Goal: Task Accomplishment & Management: Manage account settings

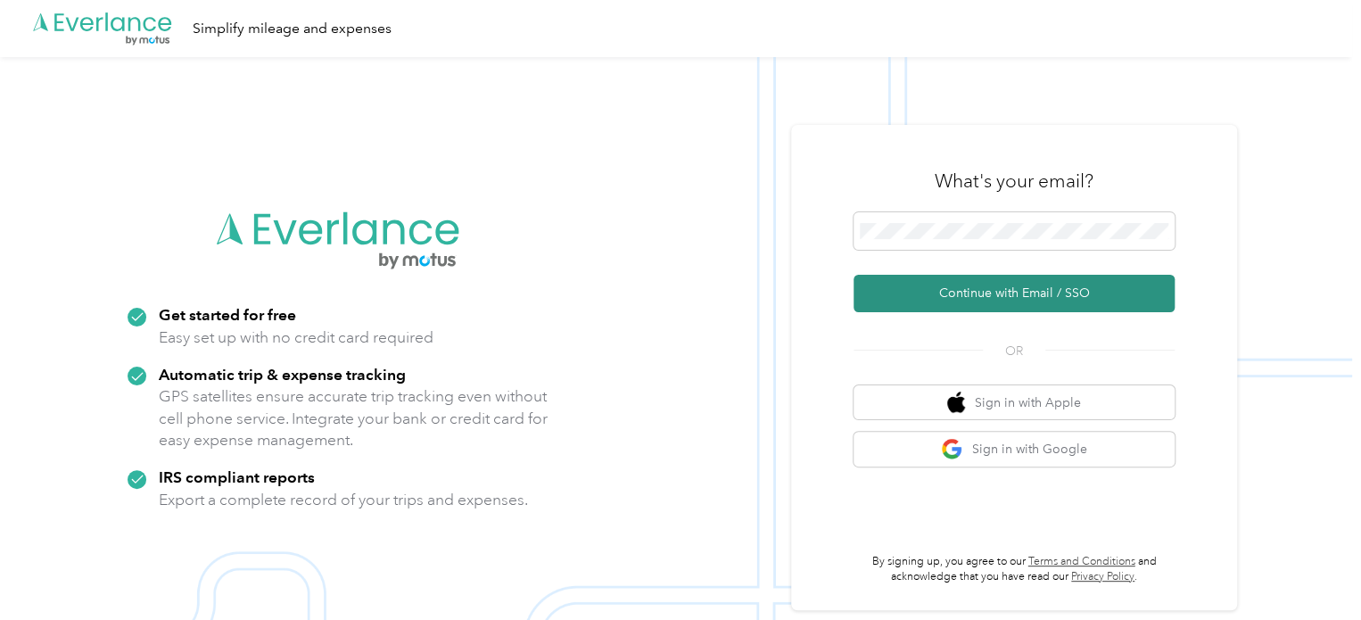
click at [996, 296] on button "Continue with Email / SSO" at bounding box center [1014, 293] width 321 height 37
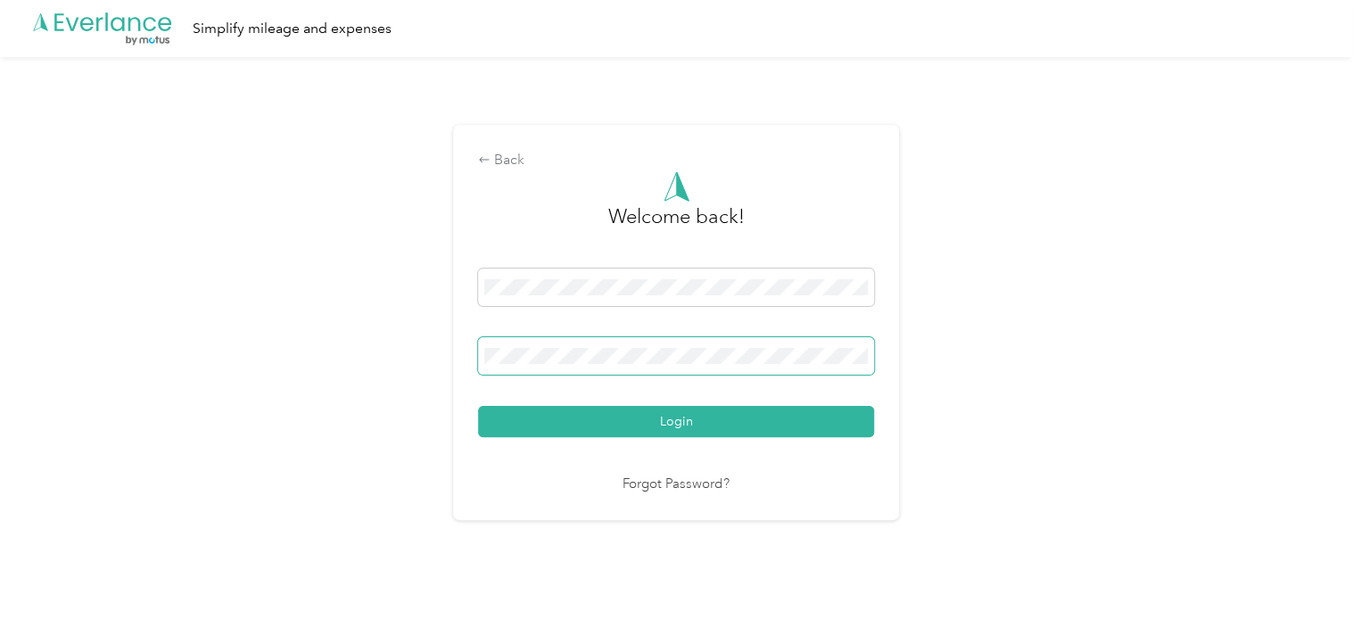
click at [478, 406] on button "Login" at bounding box center [676, 421] width 396 height 31
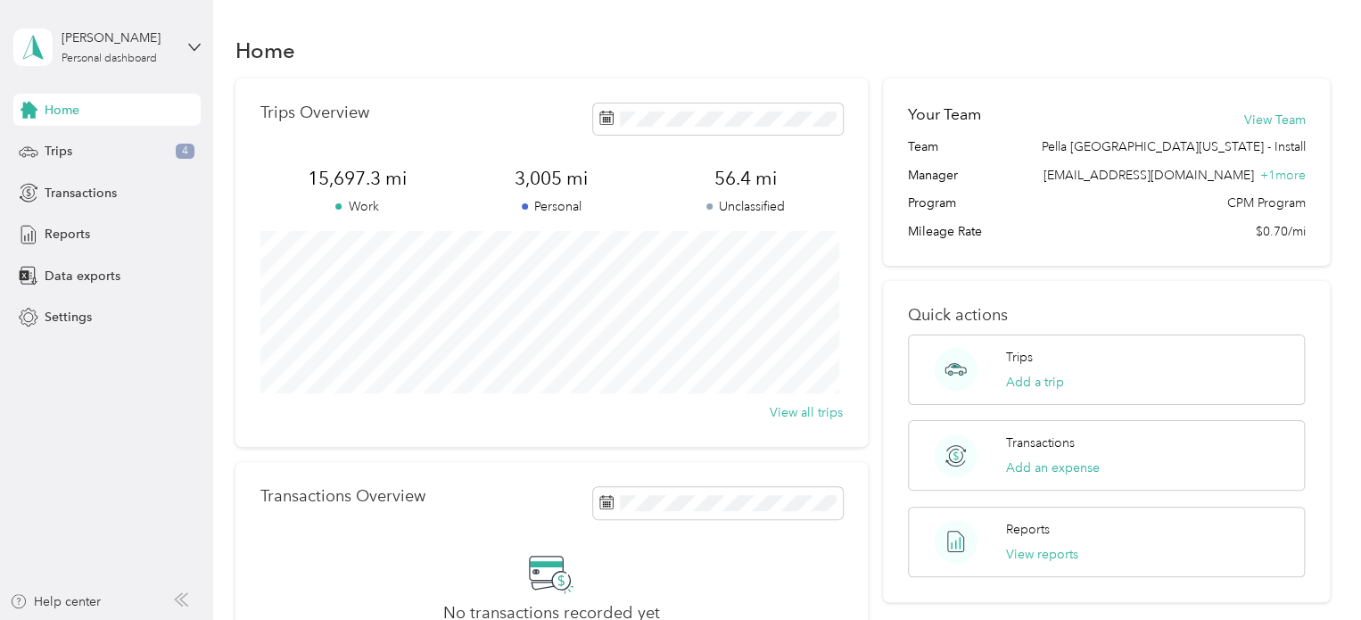
click at [100, 109] on div "Home" at bounding box center [106, 110] width 187 height 32
click at [78, 239] on span "Reports" at bounding box center [67, 234] width 45 height 19
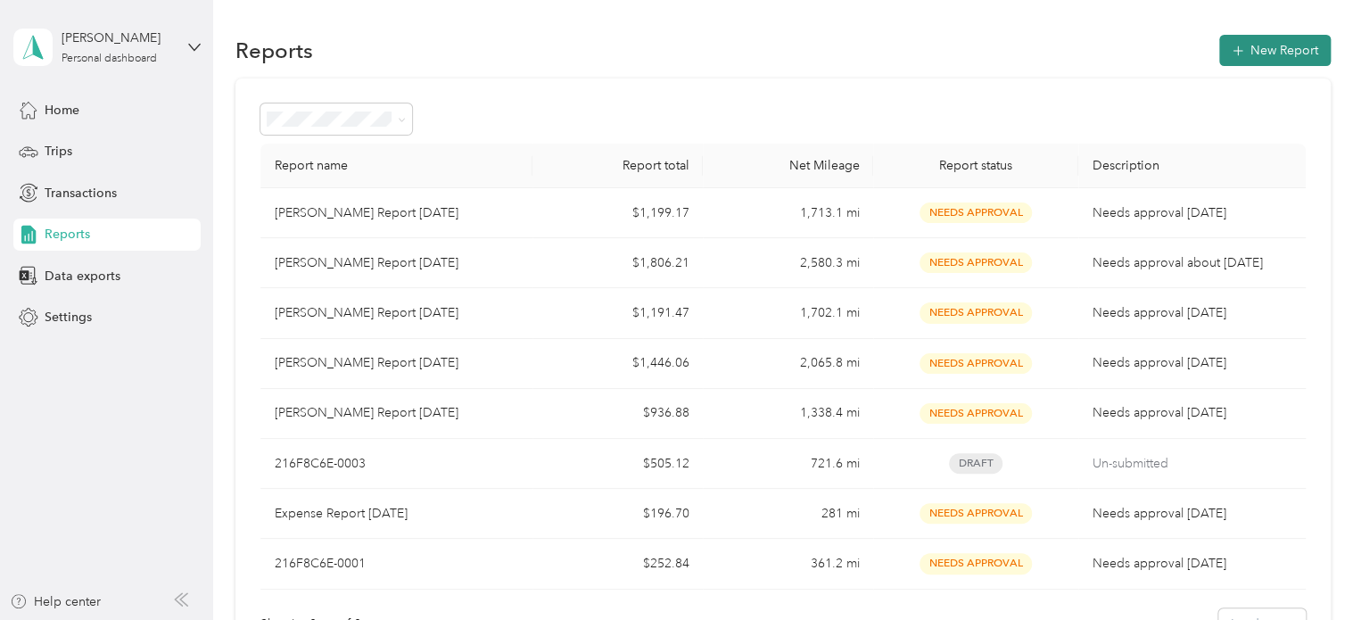
click at [1263, 41] on button "New Report" at bounding box center [1274, 50] width 111 height 31
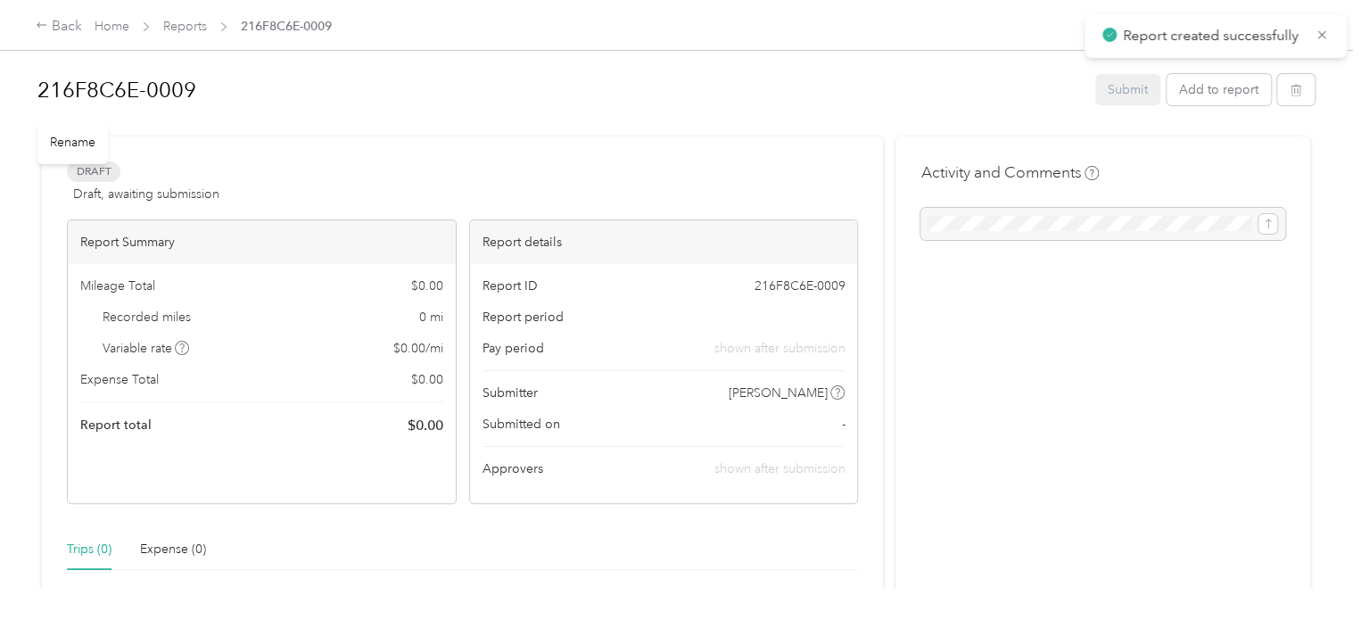
click at [176, 89] on h1 "216F8C6E-0009" at bounding box center [559, 90] width 1045 height 43
click at [135, 85] on h1 "B" at bounding box center [559, 90] width 1045 height 43
click at [595, 128] on div at bounding box center [675, 129] width 1277 height 19
click at [1204, 92] on button "Add to report" at bounding box center [1219, 89] width 104 height 31
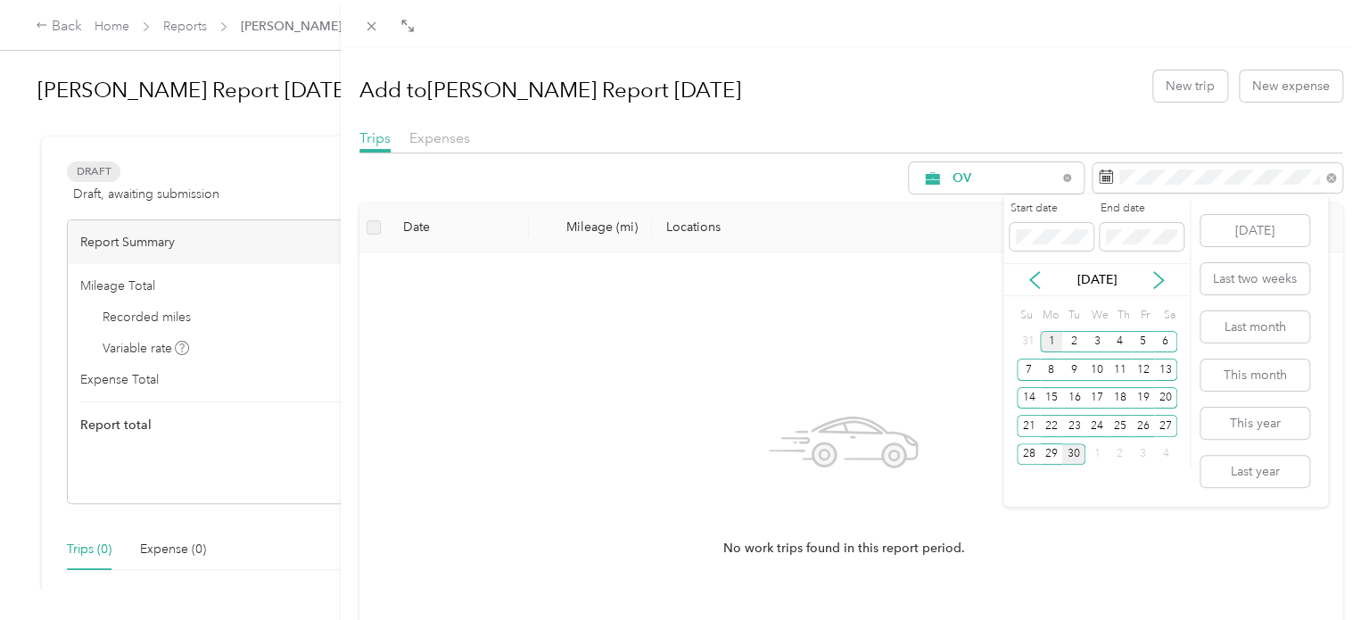
click at [1054, 343] on div "1" at bounding box center [1051, 342] width 23 height 22
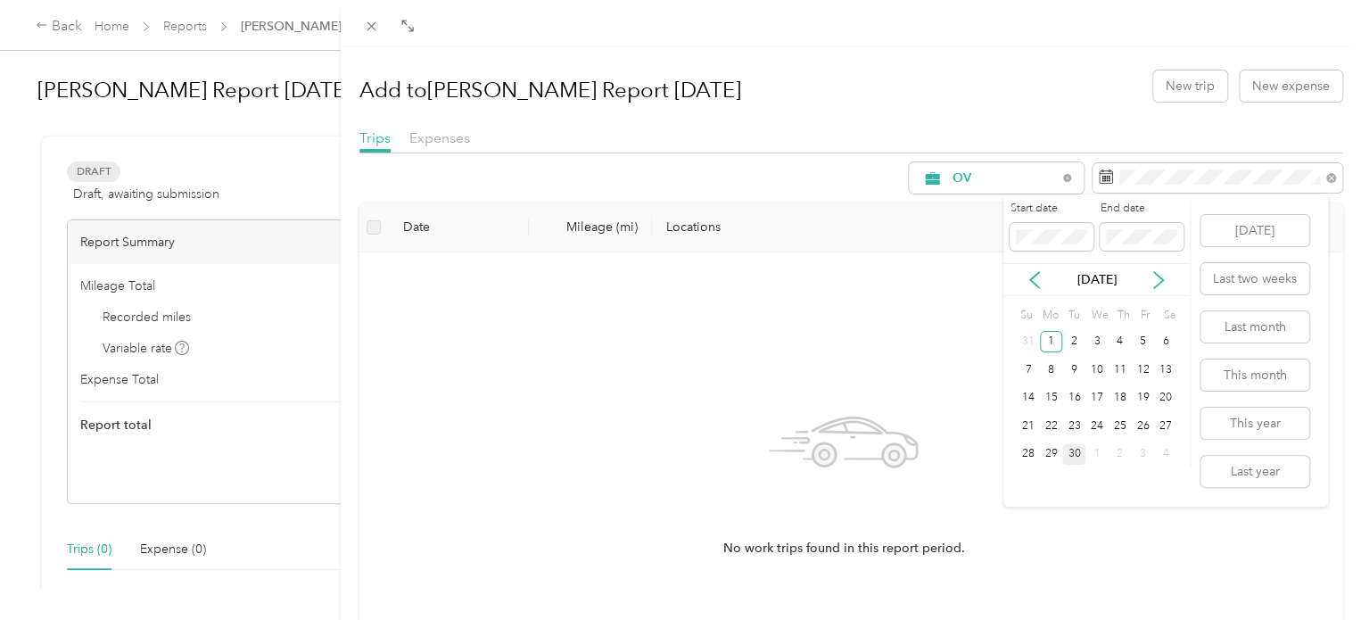
click at [1081, 449] on div "30" at bounding box center [1073, 454] width 23 height 22
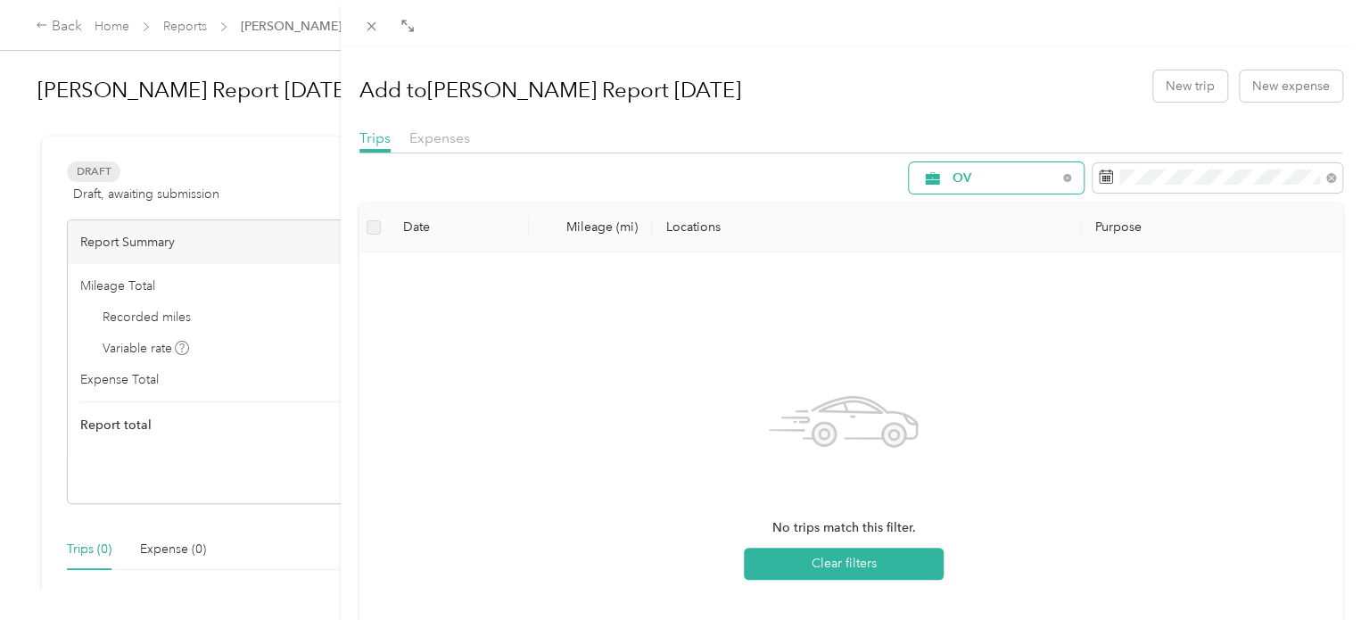
click at [989, 181] on span "OV" at bounding box center [1005, 178] width 104 height 12
click at [970, 298] on span "Sales Appt" at bounding box center [1004, 304] width 132 height 19
click at [1023, 182] on span "Sales Appt" at bounding box center [1005, 178] width 104 height 12
click at [990, 332] on span "Business Development" at bounding box center [1004, 334] width 132 height 19
click at [1000, 185] on div "Business Development" at bounding box center [996, 177] width 175 height 31
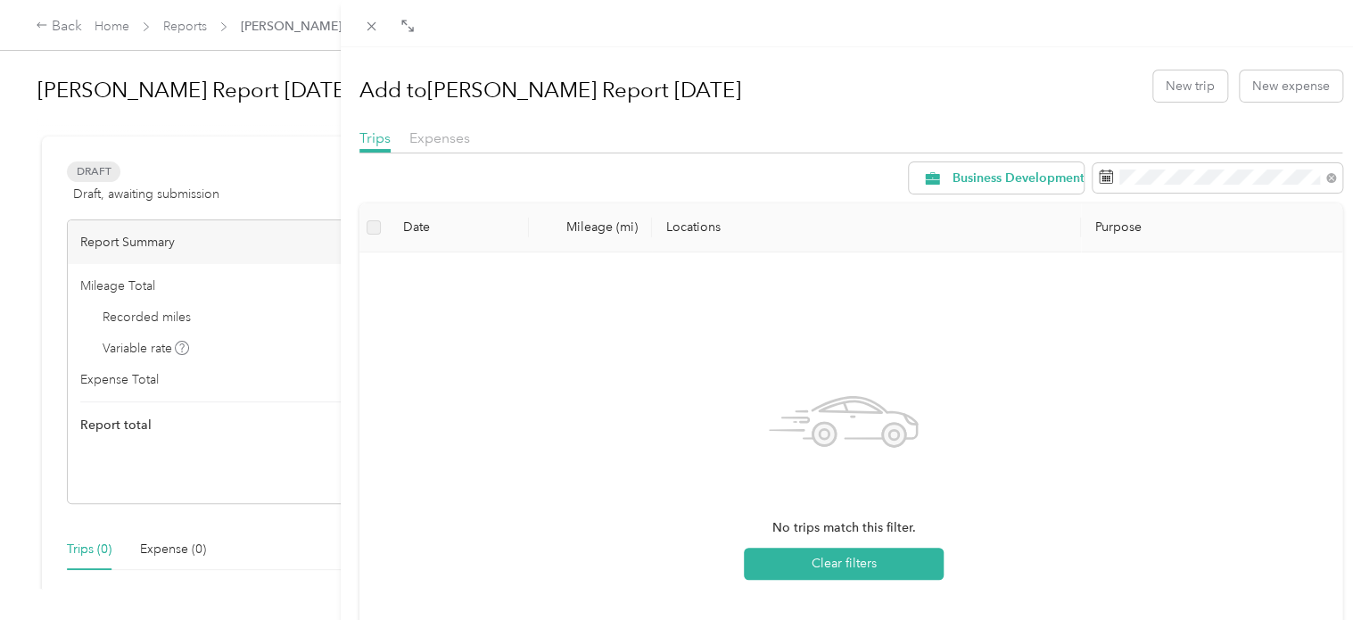
click at [985, 361] on span "Recovery" at bounding box center [1015, 360] width 154 height 19
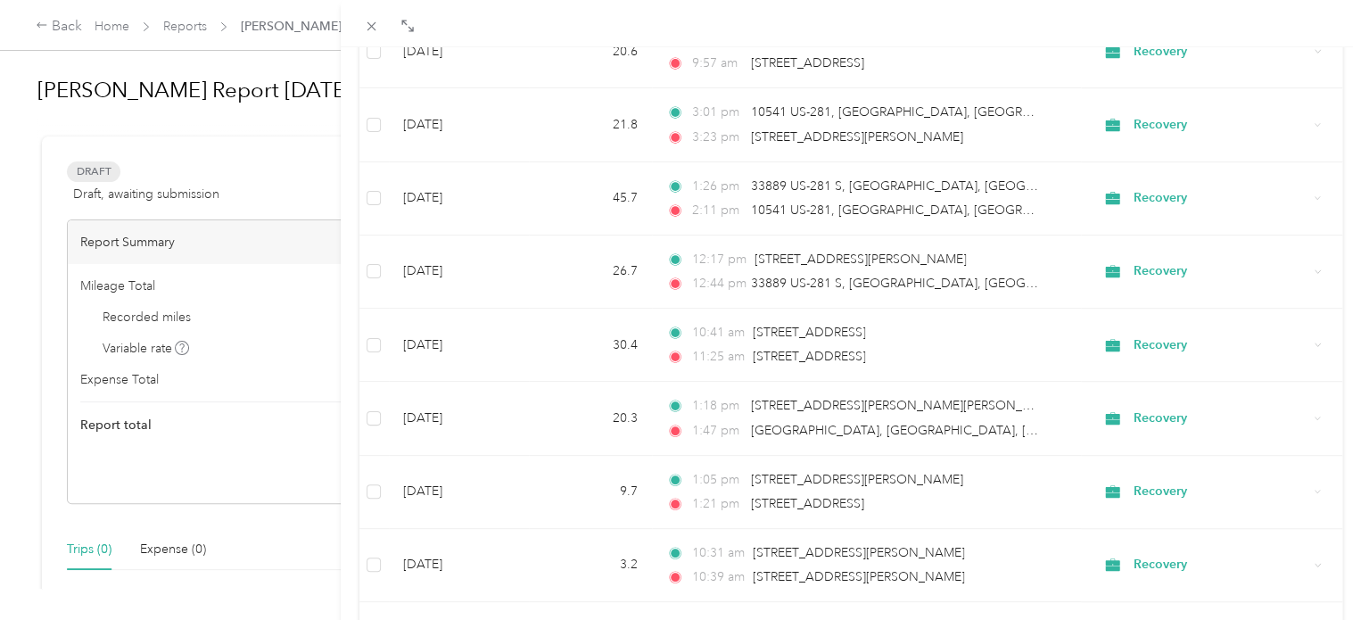
scroll to position [574, 0]
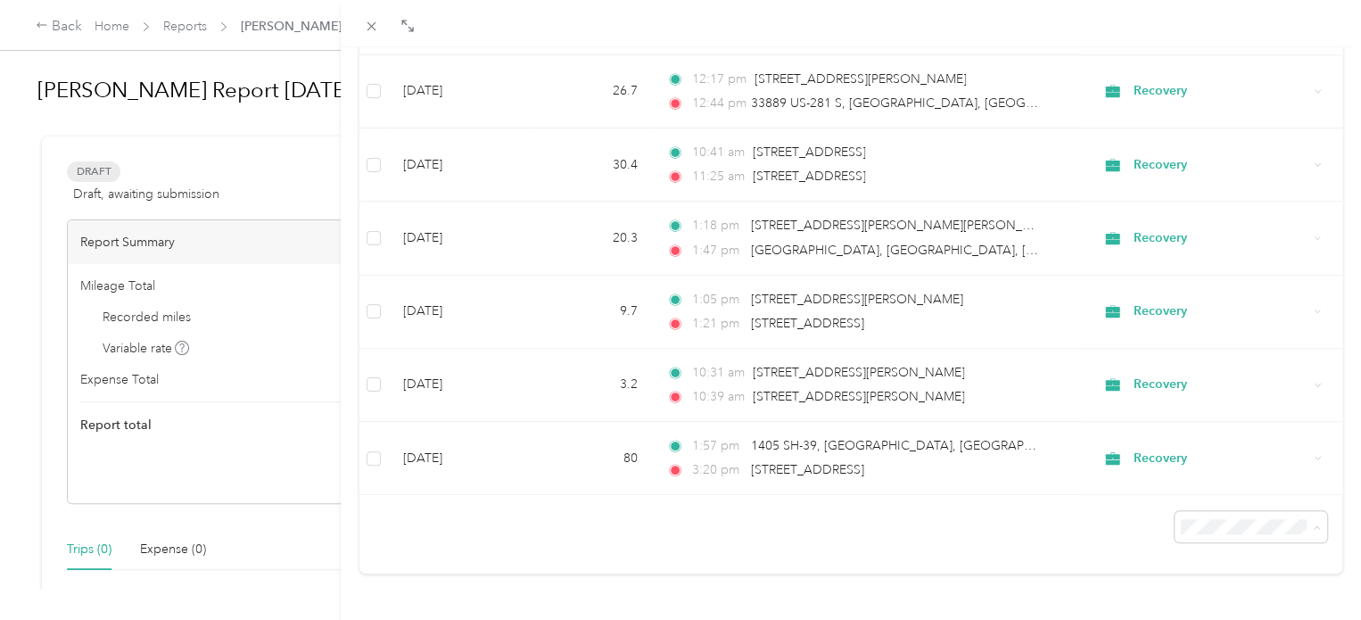
click at [1218, 477] on span "100 per load" at bounding box center [1209, 480] width 73 height 15
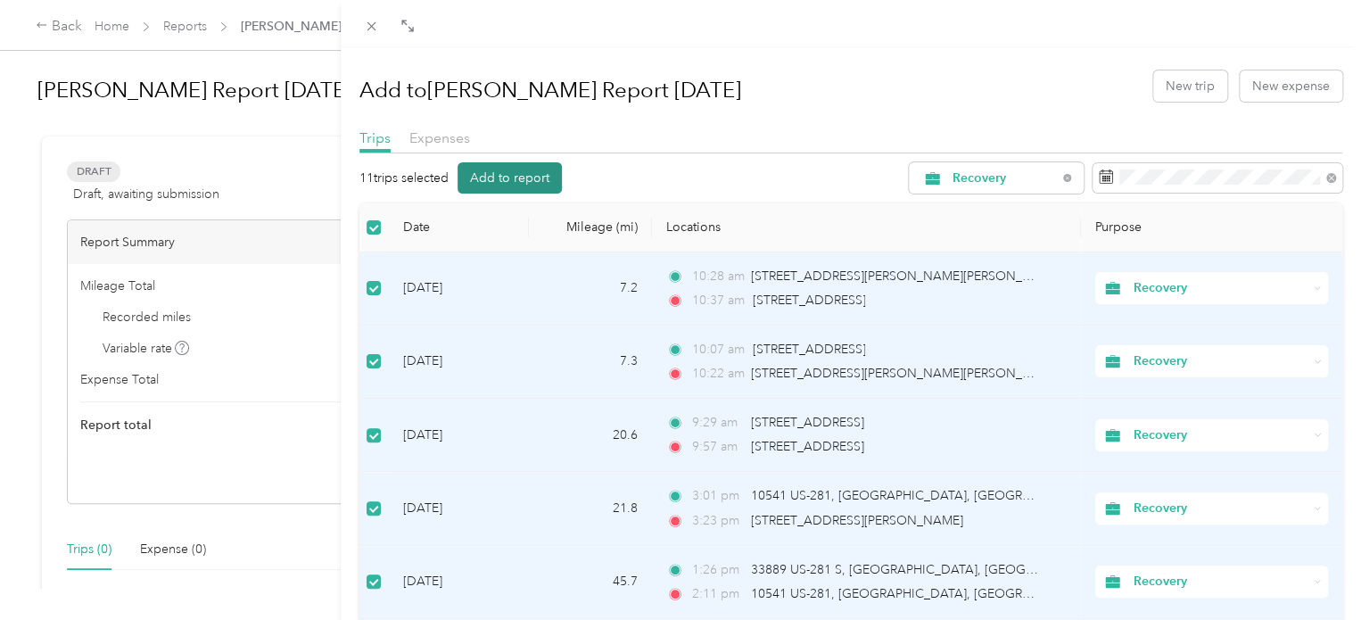
click at [509, 171] on button "Add to report" at bounding box center [510, 177] width 104 height 31
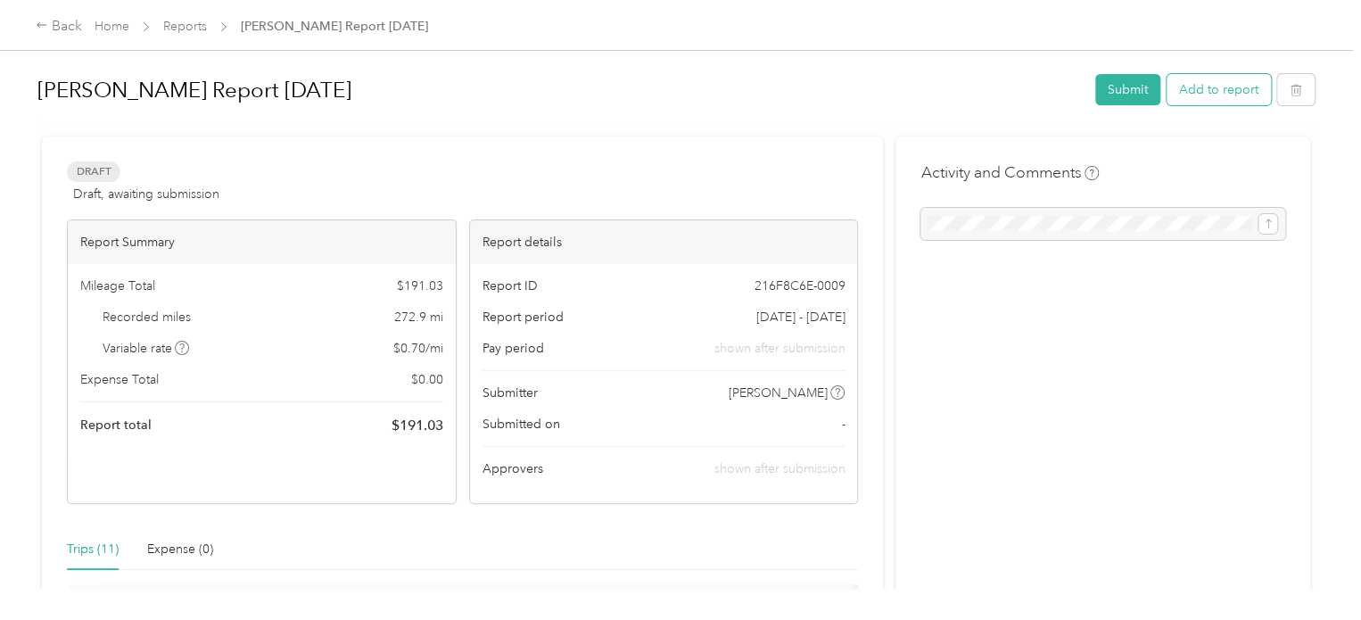
click at [1206, 94] on button "Add to report" at bounding box center [1219, 89] width 104 height 31
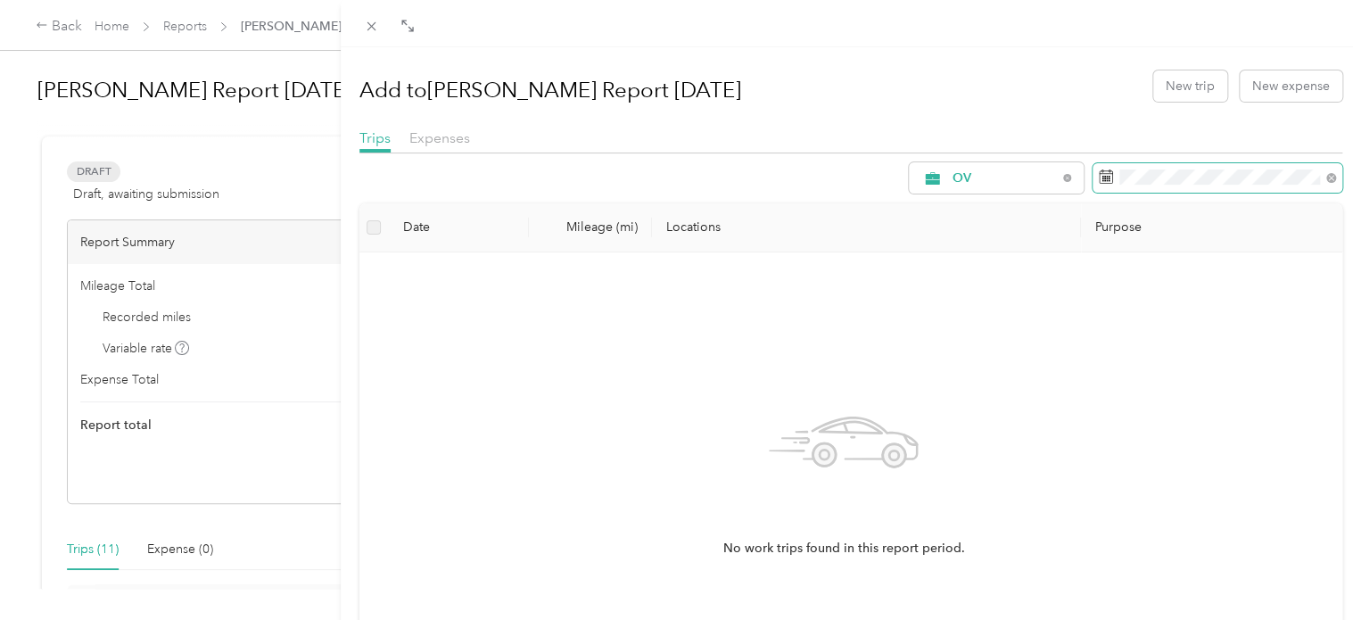
click at [1187, 186] on span at bounding box center [1218, 178] width 250 height 30
click at [1056, 133] on div "Trips Expenses" at bounding box center [851, 141] width 984 height 26
click at [1013, 186] on div "OV" at bounding box center [996, 177] width 175 height 31
click at [989, 393] on span "Site Visit To Home" at bounding box center [1004, 394] width 132 height 19
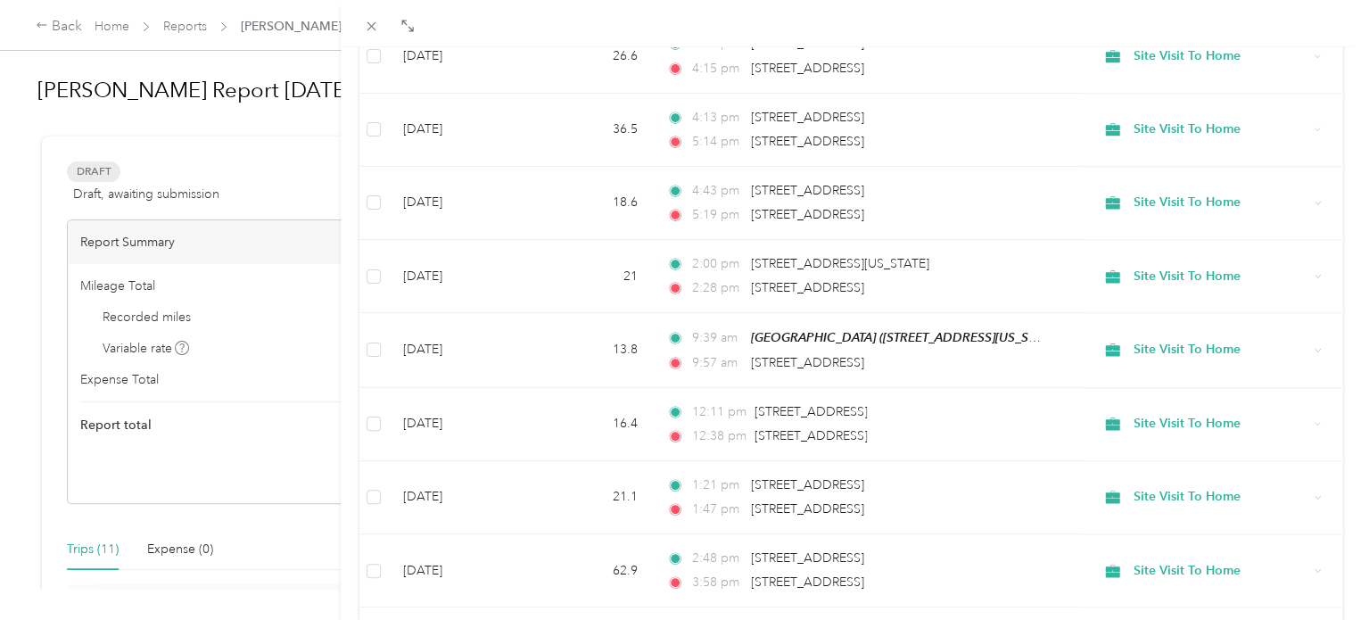
scroll to position [1160, 0]
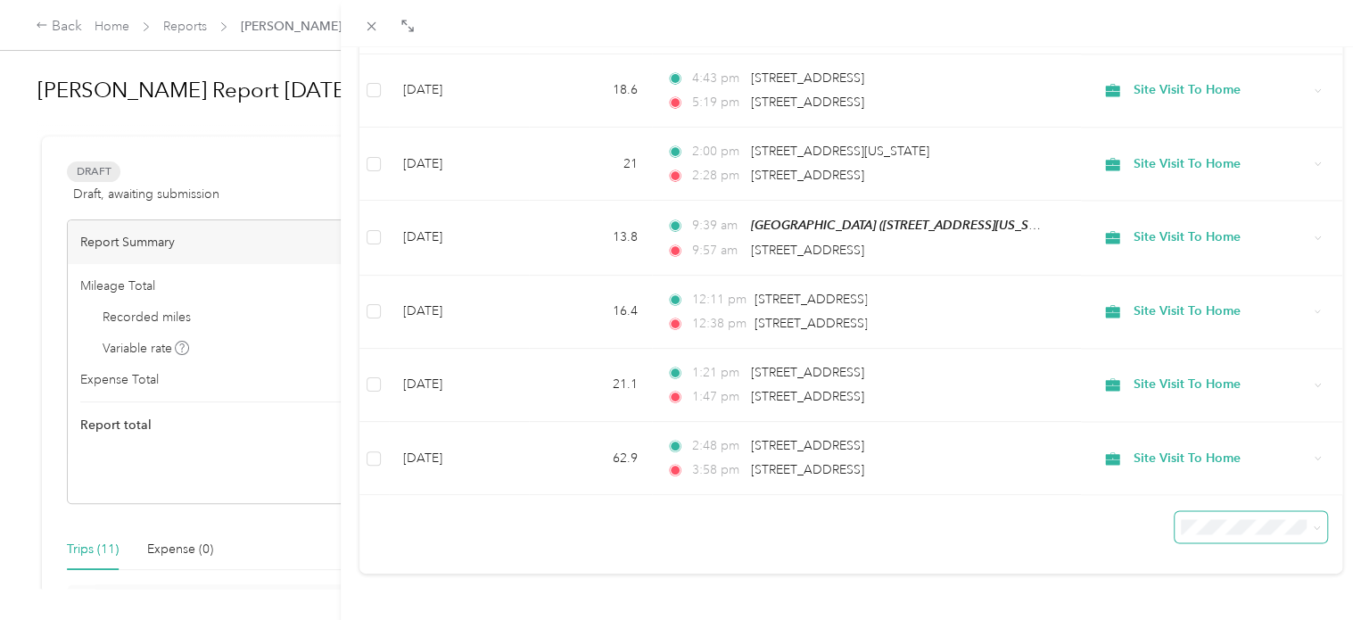
click at [1244, 524] on span at bounding box center [1251, 526] width 153 height 31
click at [1222, 478] on span "100 per load" at bounding box center [1209, 480] width 73 height 15
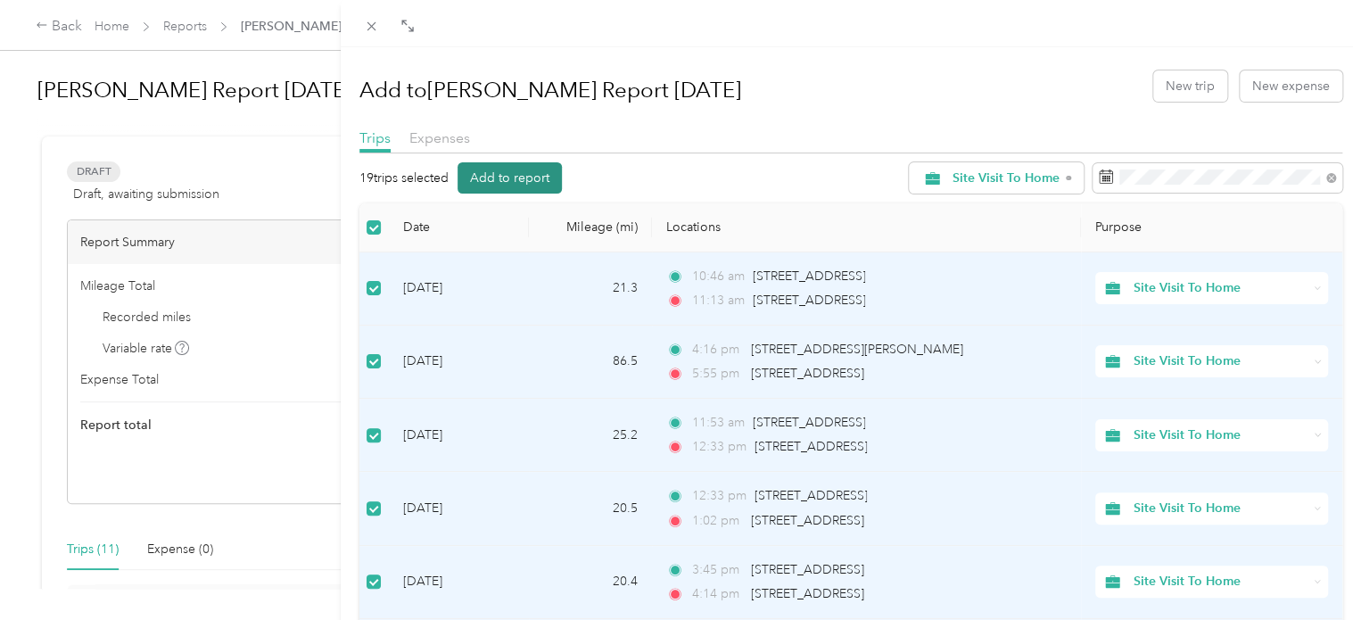
click at [524, 174] on button "Add to report" at bounding box center [510, 177] width 104 height 31
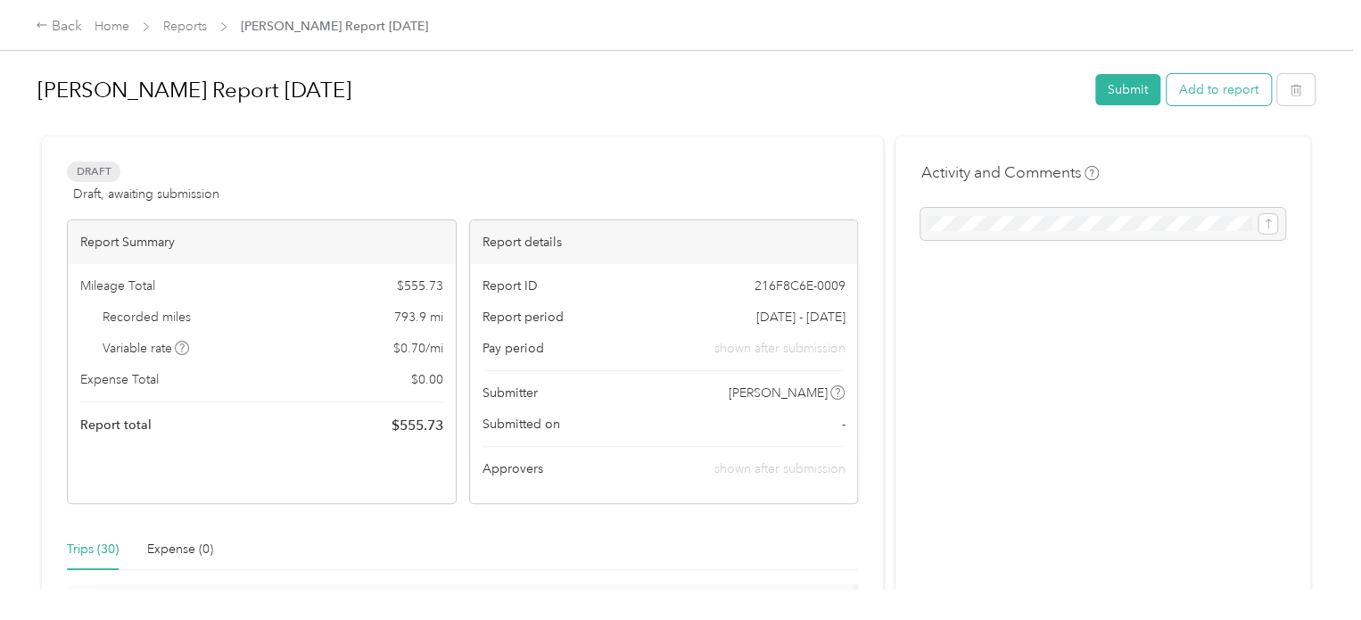
click at [1227, 99] on button "Add to report" at bounding box center [1219, 89] width 104 height 31
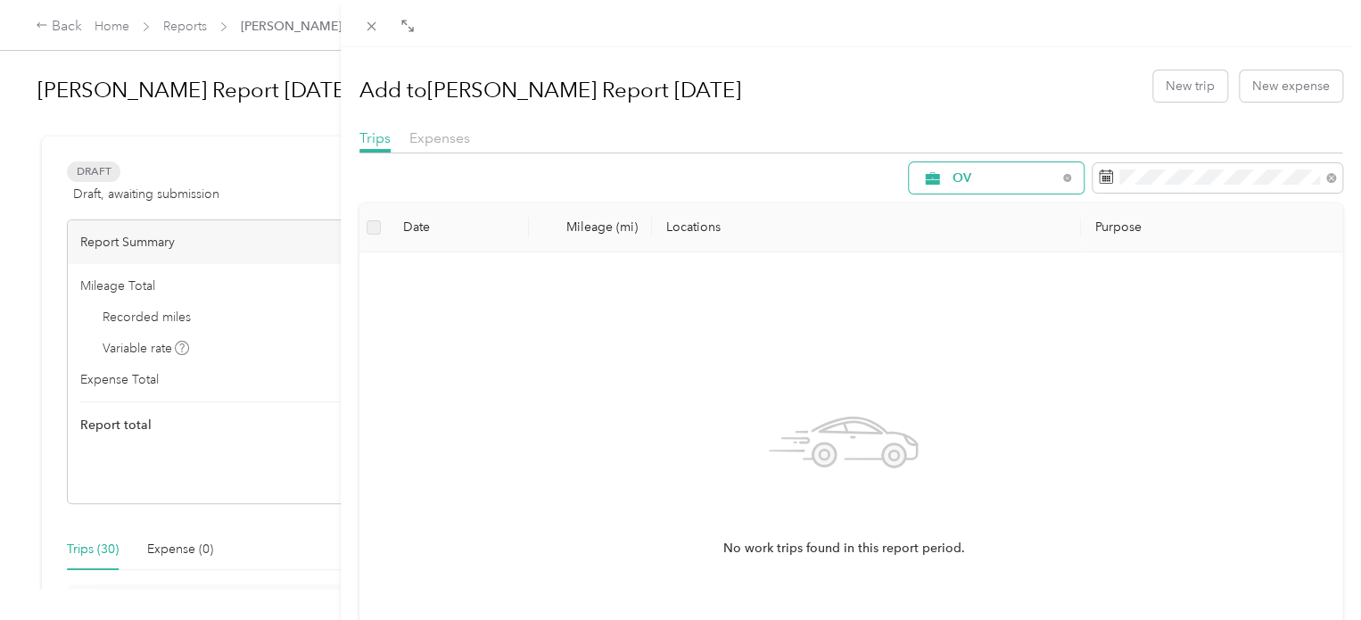
click at [1010, 181] on span "OV" at bounding box center [1005, 178] width 104 height 12
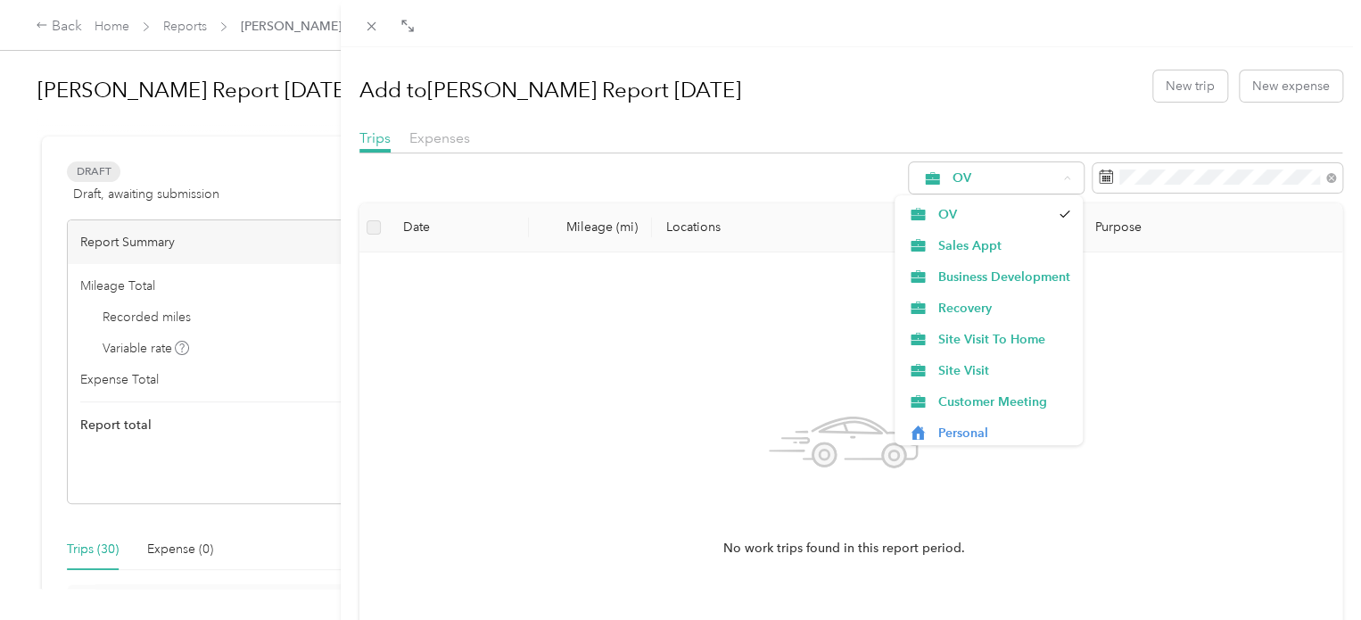
scroll to position [62, 0]
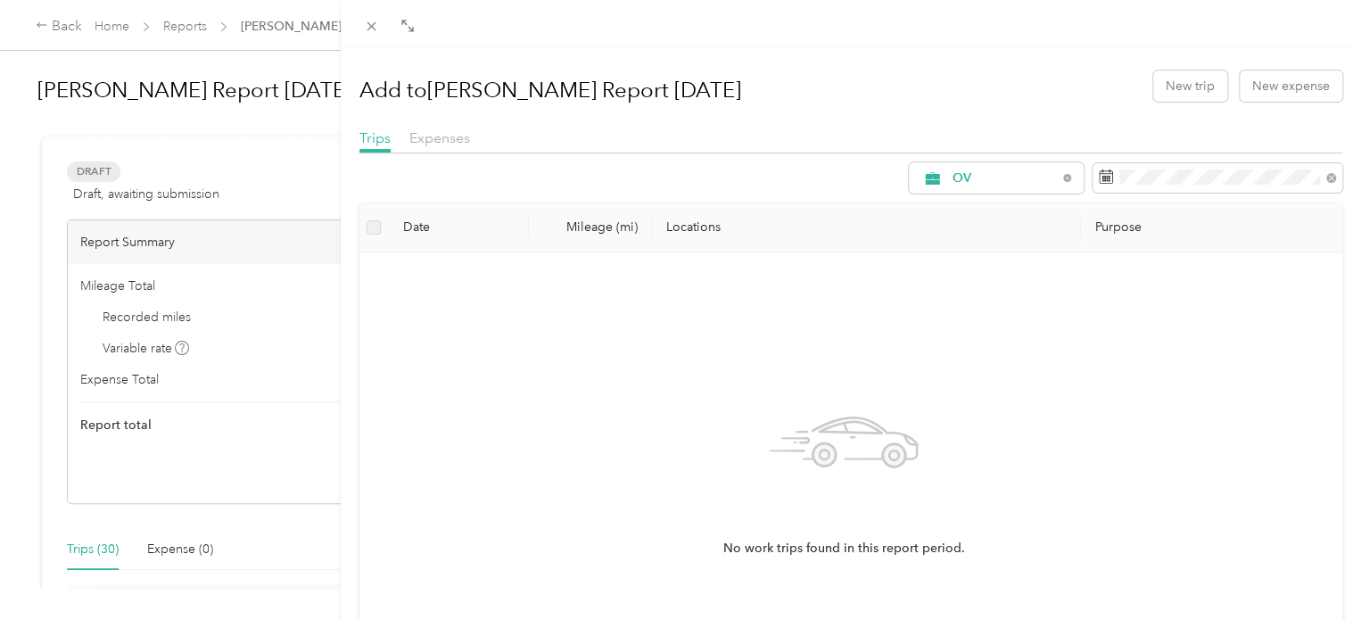
click at [1002, 368] on li "Site Visit" at bounding box center [989, 362] width 189 height 31
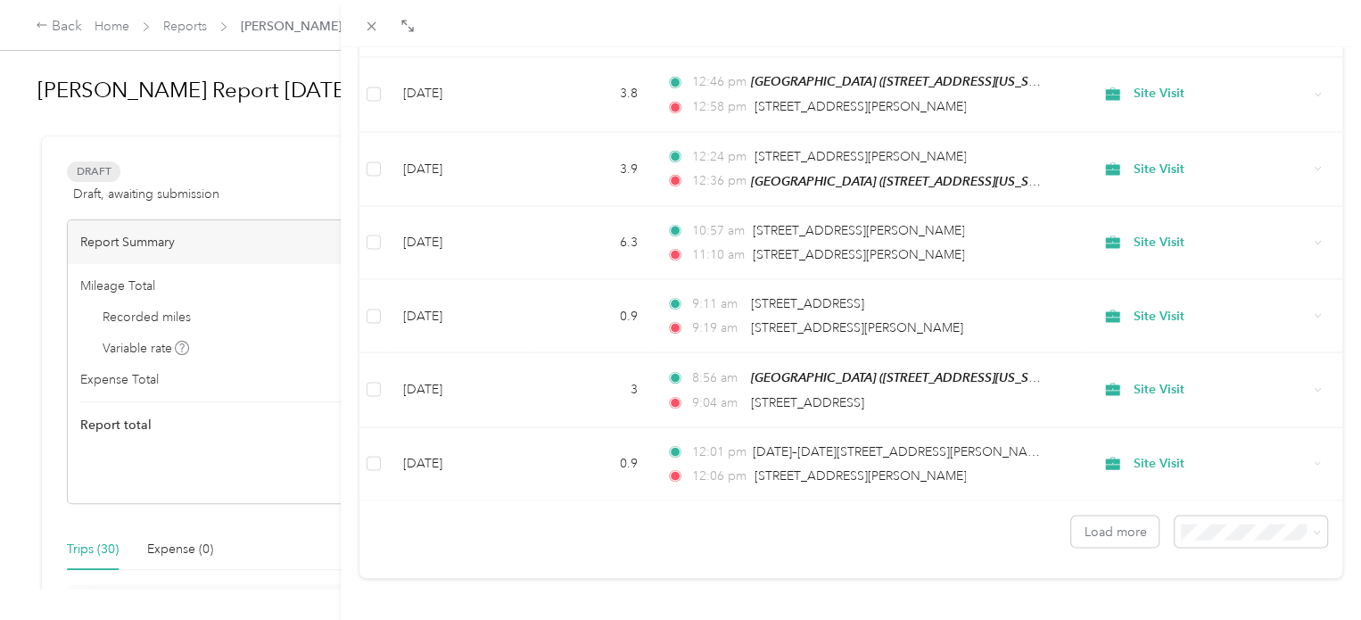
scroll to position [1598, 0]
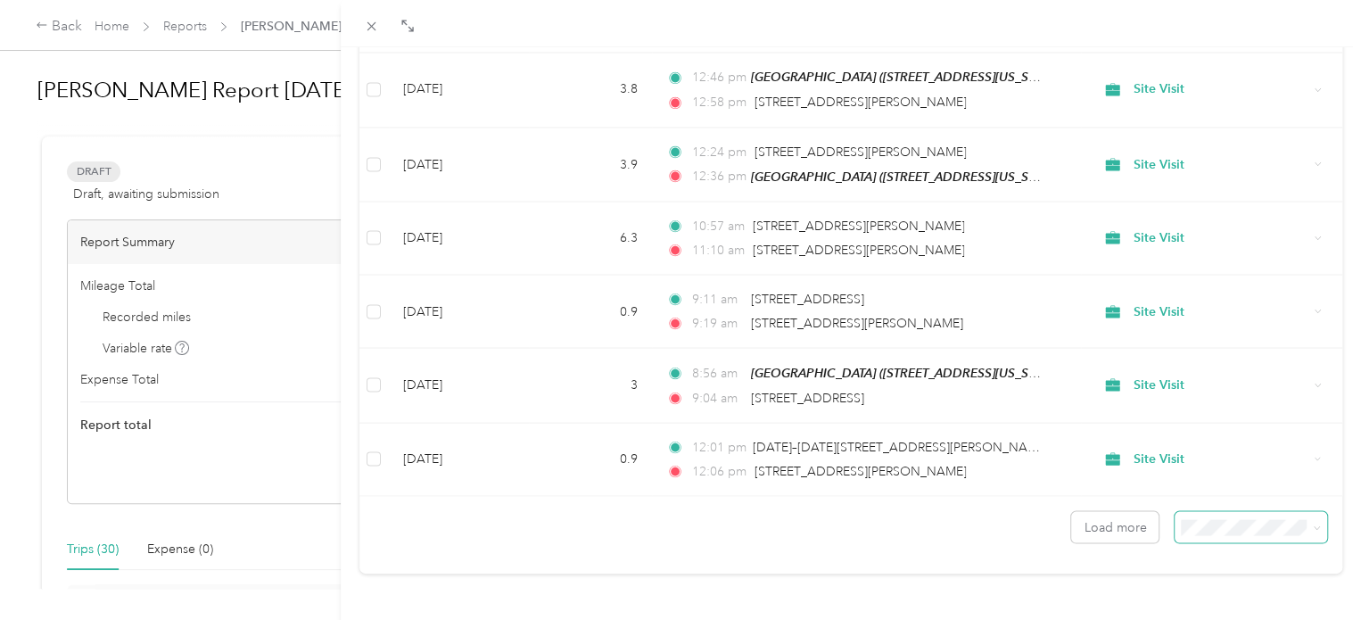
click at [1218, 521] on span at bounding box center [1251, 526] width 153 height 31
click at [1249, 511] on span at bounding box center [1251, 526] width 153 height 31
click at [1270, 520] on iframe at bounding box center [1311, 570] width 100 height 100
click at [1313, 519] on span at bounding box center [1317, 526] width 8 height 15
click at [1220, 523] on span at bounding box center [1251, 526] width 153 height 31
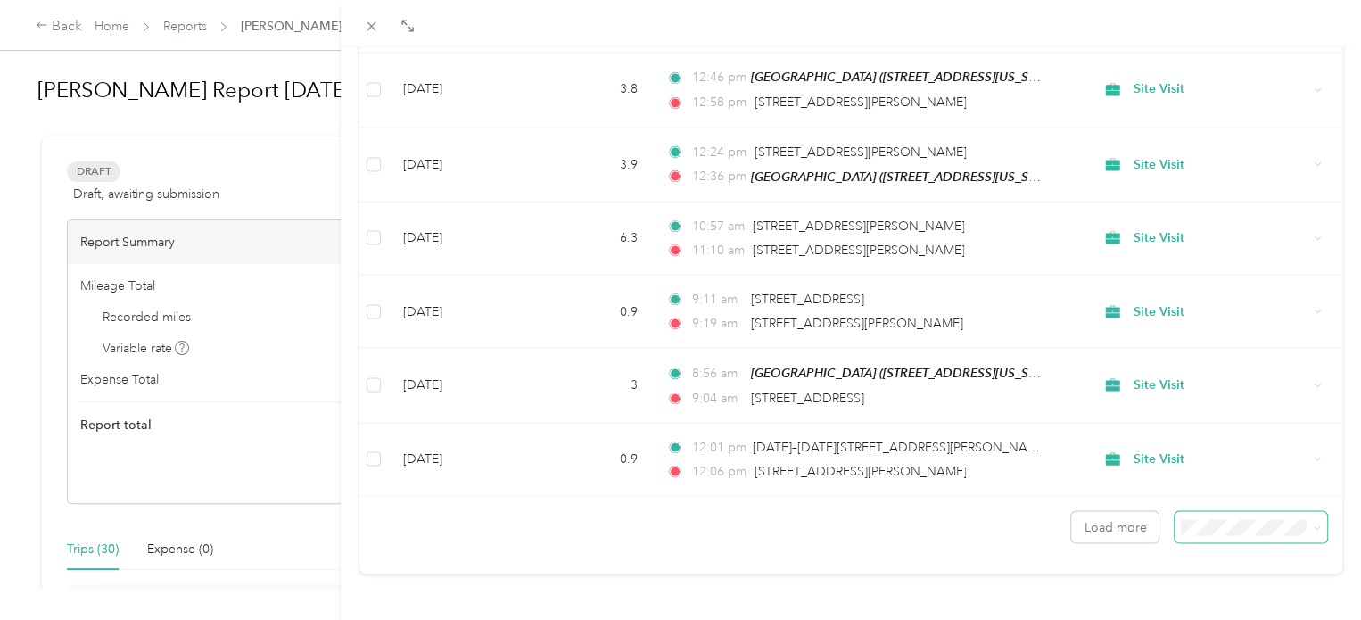
click at [1220, 523] on span at bounding box center [1251, 526] width 153 height 31
click at [1307, 517] on span at bounding box center [1314, 526] width 14 height 19
click at [1314, 526] on icon at bounding box center [1316, 528] width 5 height 4
click at [1255, 479] on div "100 per load" at bounding box center [1237, 480] width 128 height 19
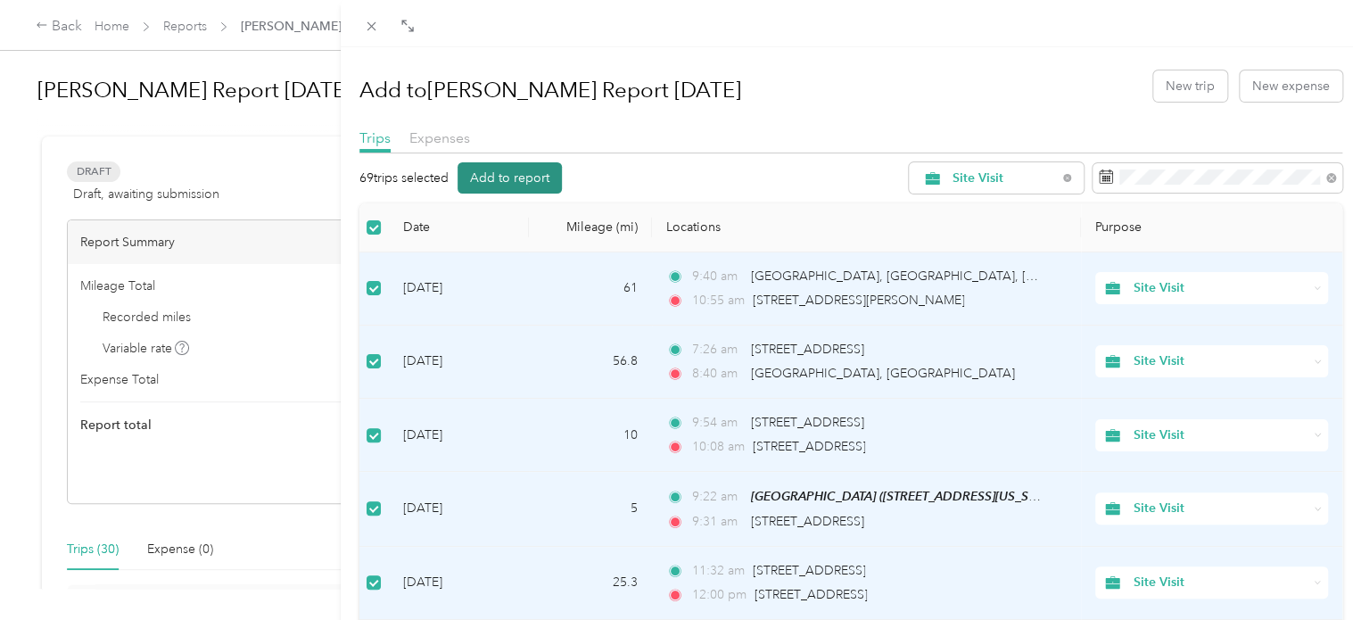
click at [516, 174] on button "Add to report" at bounding box center [510, 177] width 104 height 31
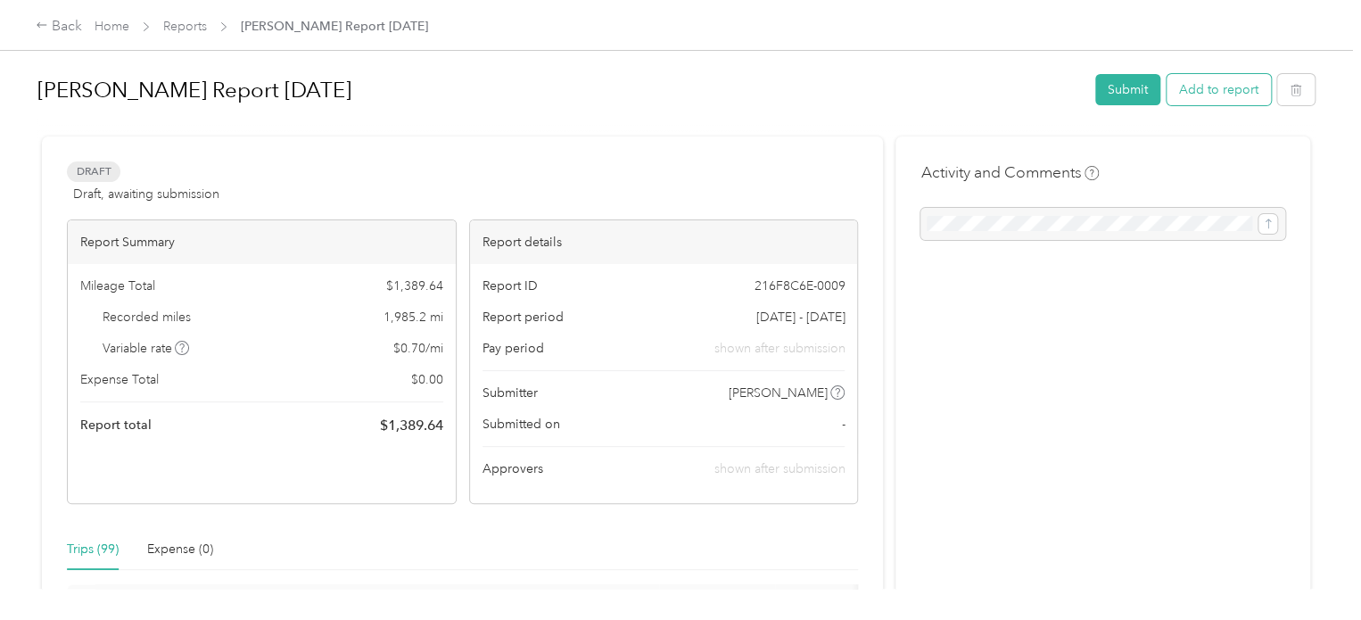
click at [1233, 96] on button "Add to report" at bounding box center [1219, 89] width 104 height 31
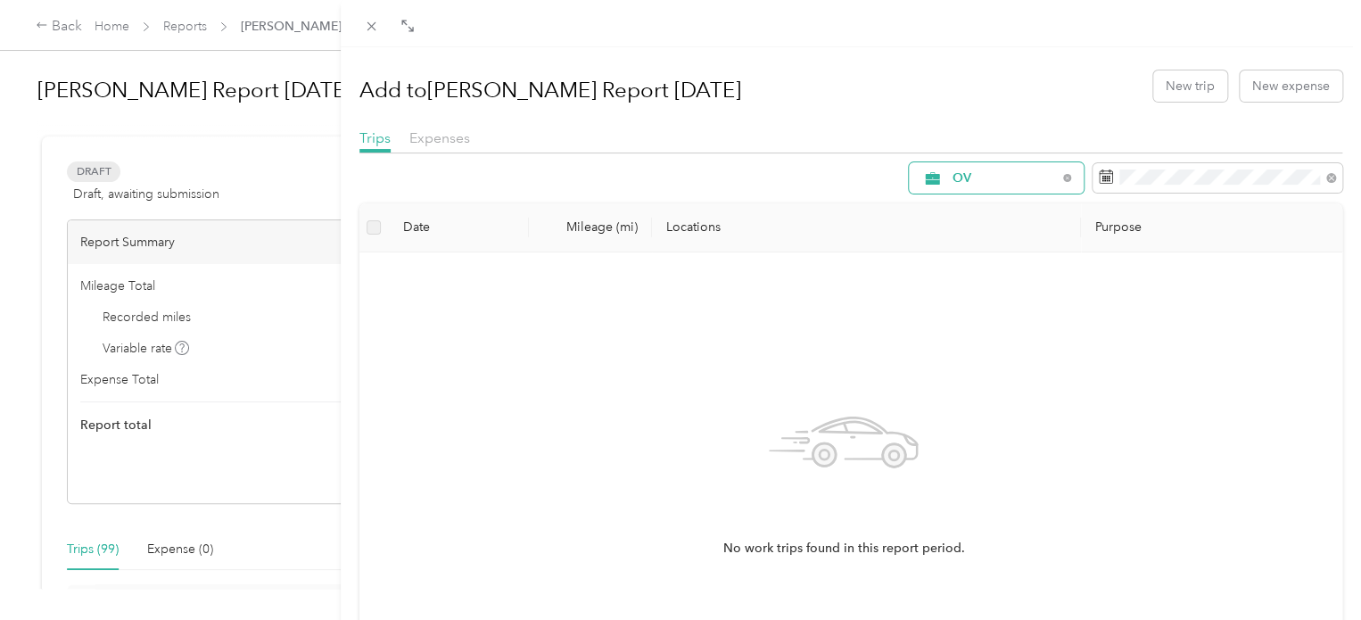
click at [1007, 185] on div "OV" at bounding box center [996, 177] width 175 height 31
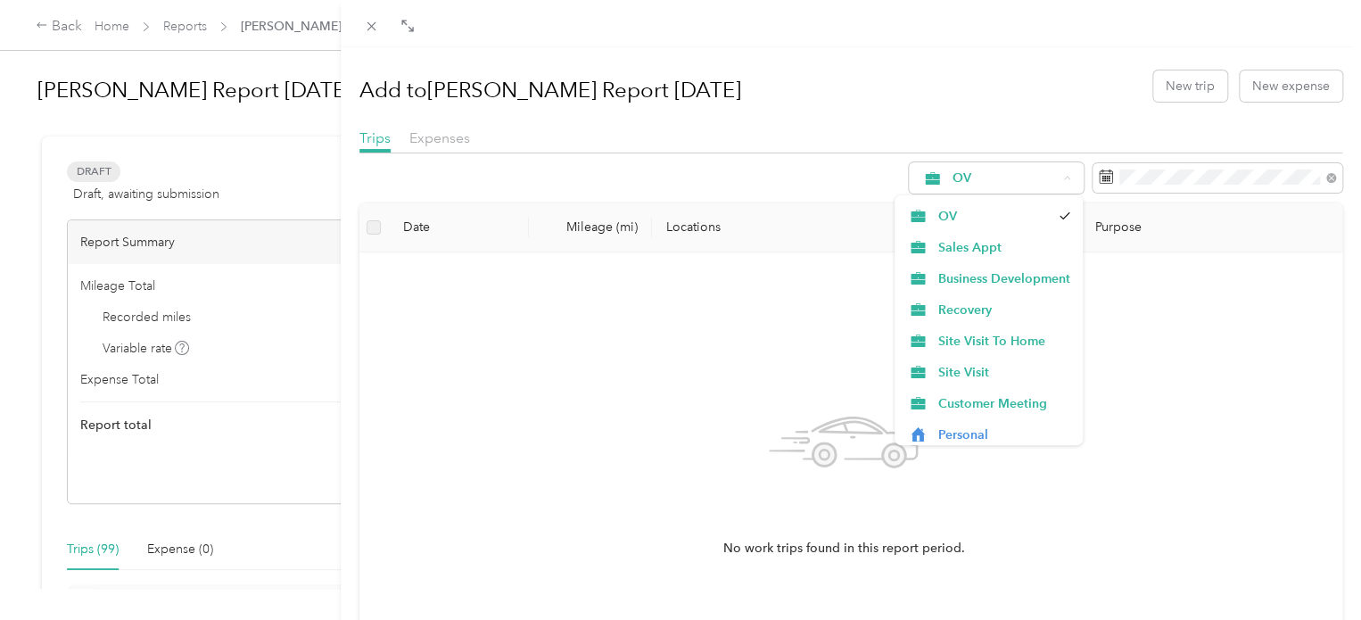
scroll to position [62, 0]
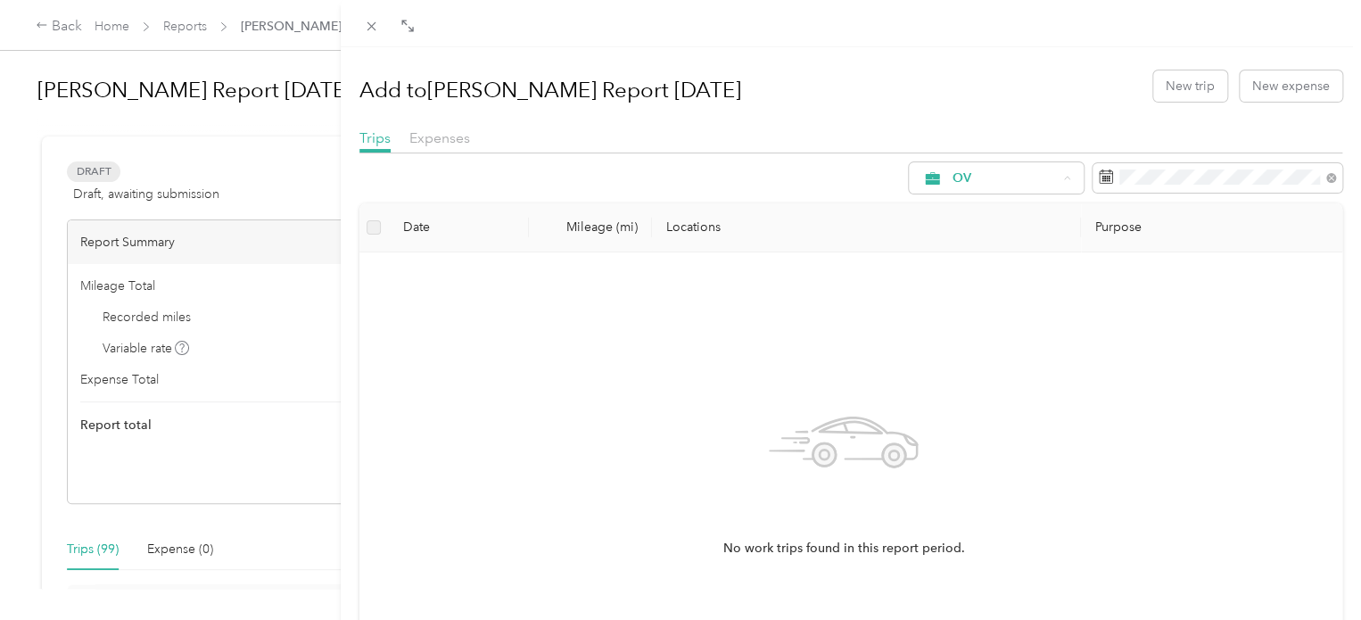
click at [1010, 394] on span "Customer Meeting" at bounding box center [1004, 399] width 132 height 19
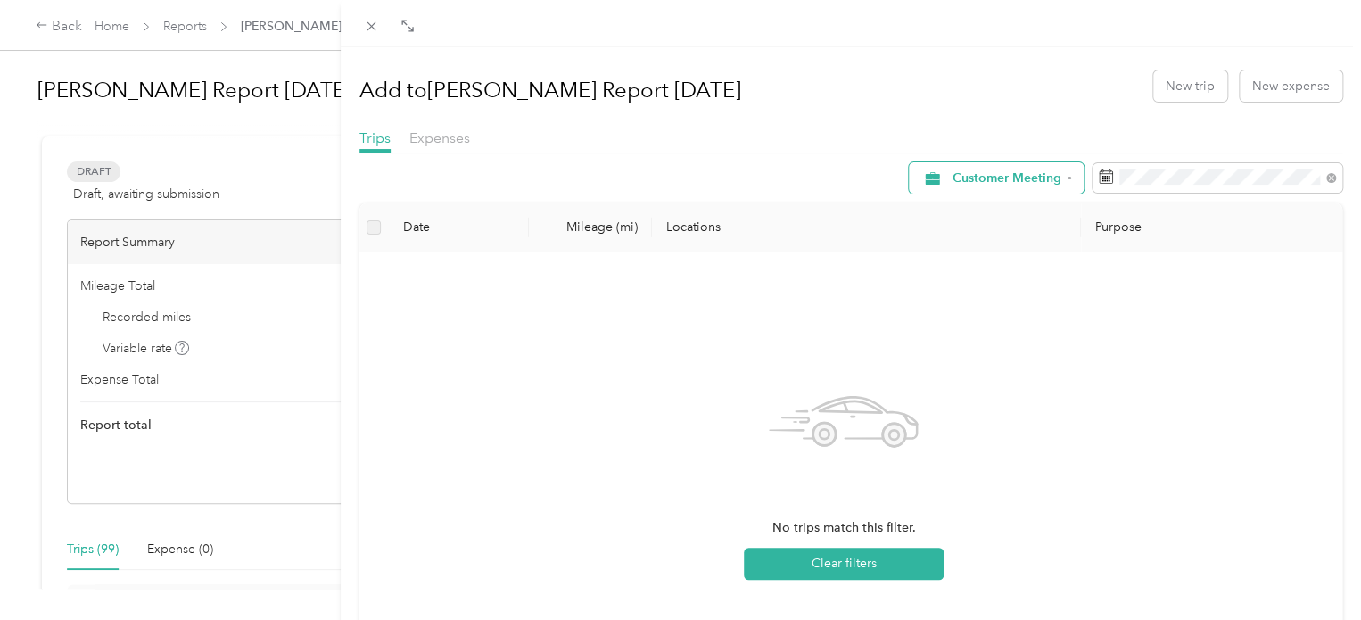
click at [990, 176] on span "Customer Meeting" at bounding box center [1007, 178] width 109 height 12
click at [992, 210] on span "All Purposes" at bounding box center [1004, 211] width 132 height 19
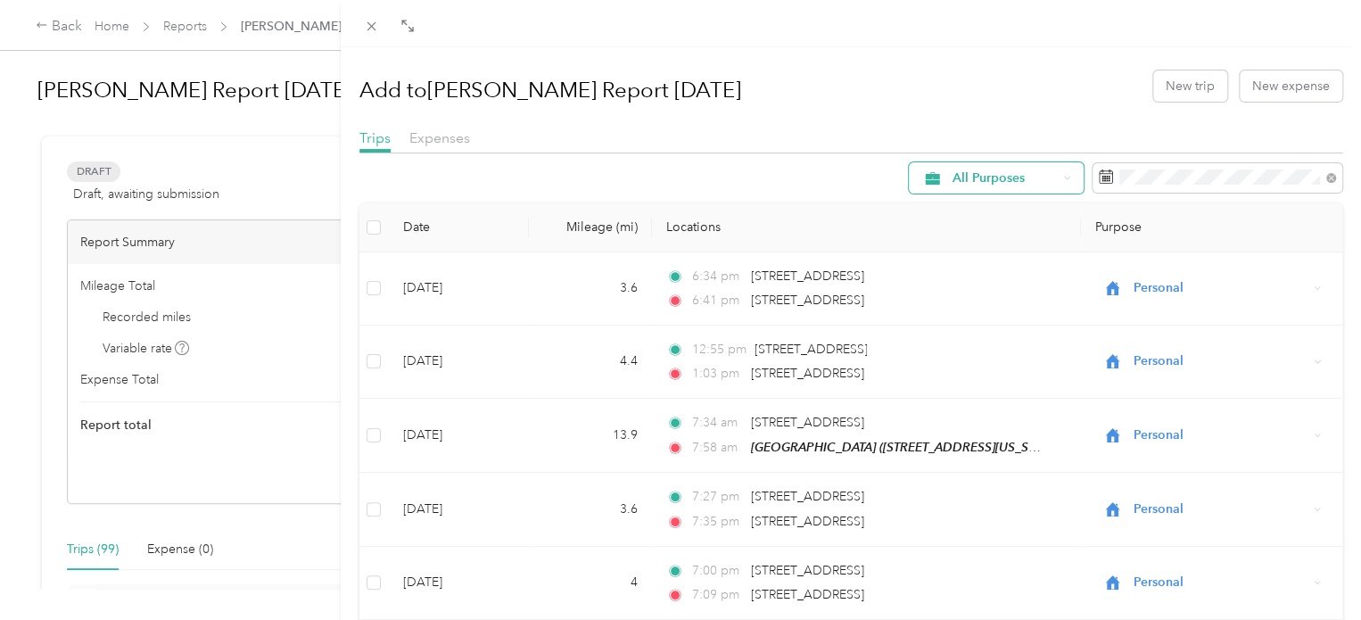
click at [1030, 185] on span "All Purposes" at bounding box center [989, 178] width 136 height 14
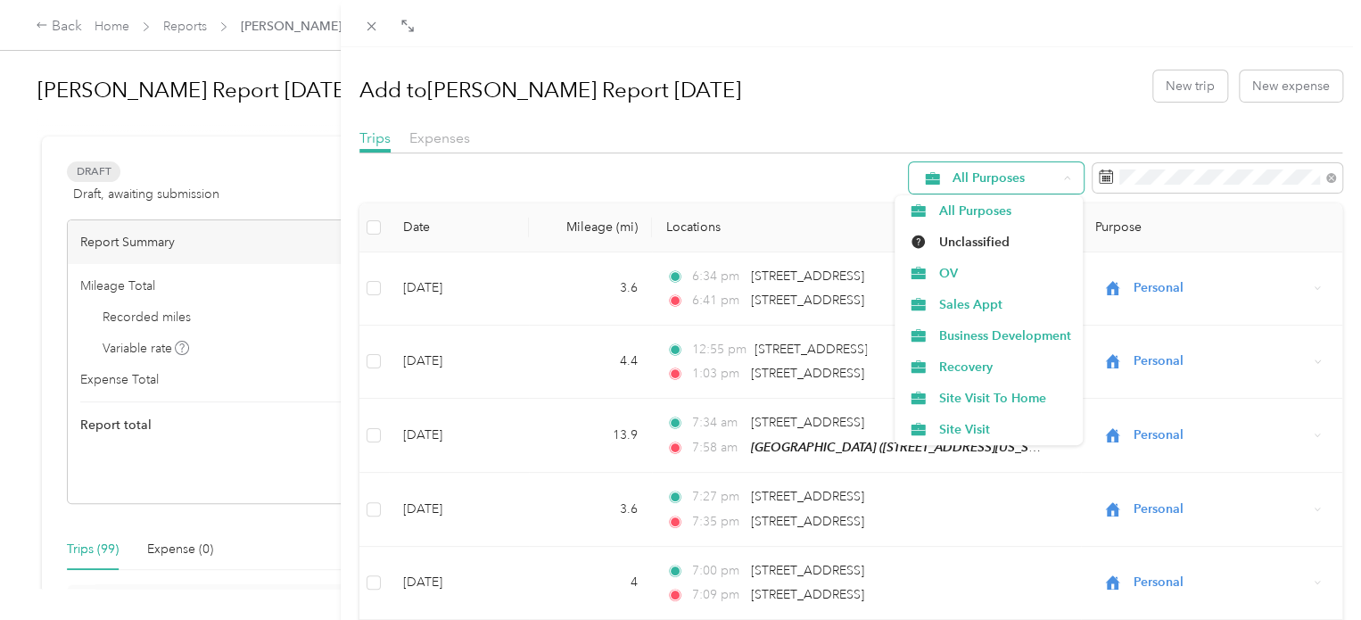
click at [1030, 185] on span "All Purposes" at bounding box center [989, 178] width 136 height 14
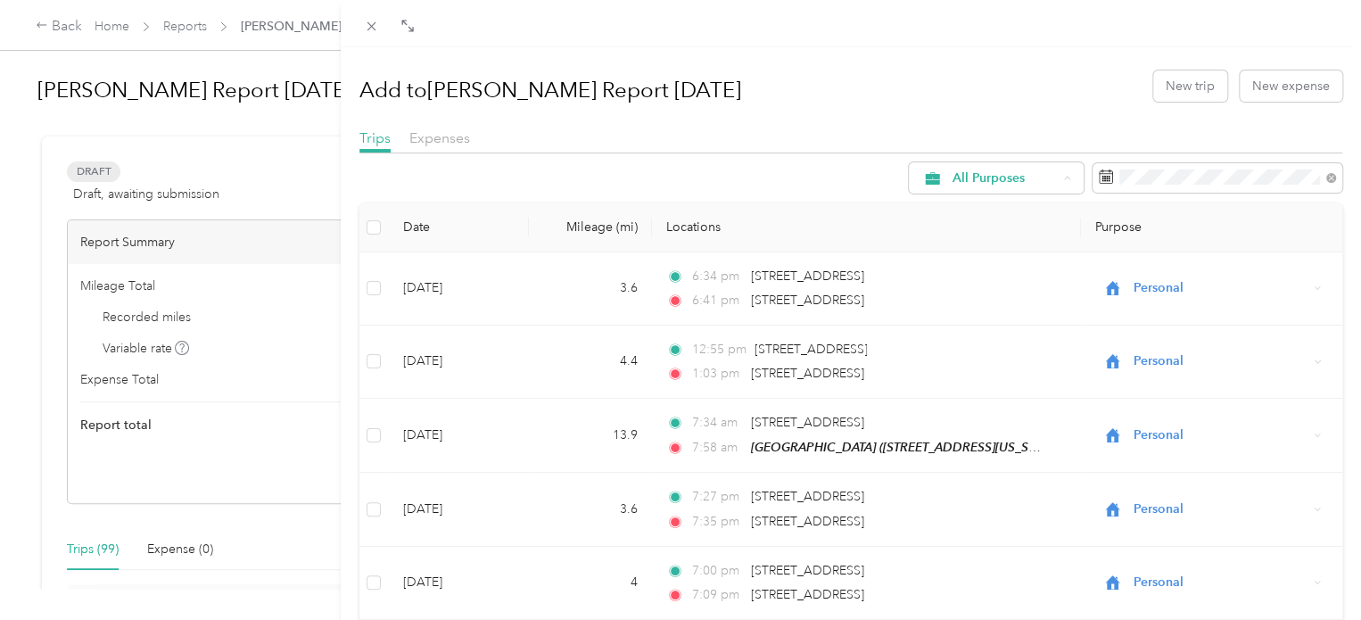
click at [739, 160] on div at bounding box center [851, 158] width 984 height 10
click at [367, 24] on icon at bounding box center [371, 26] width 15 height 15
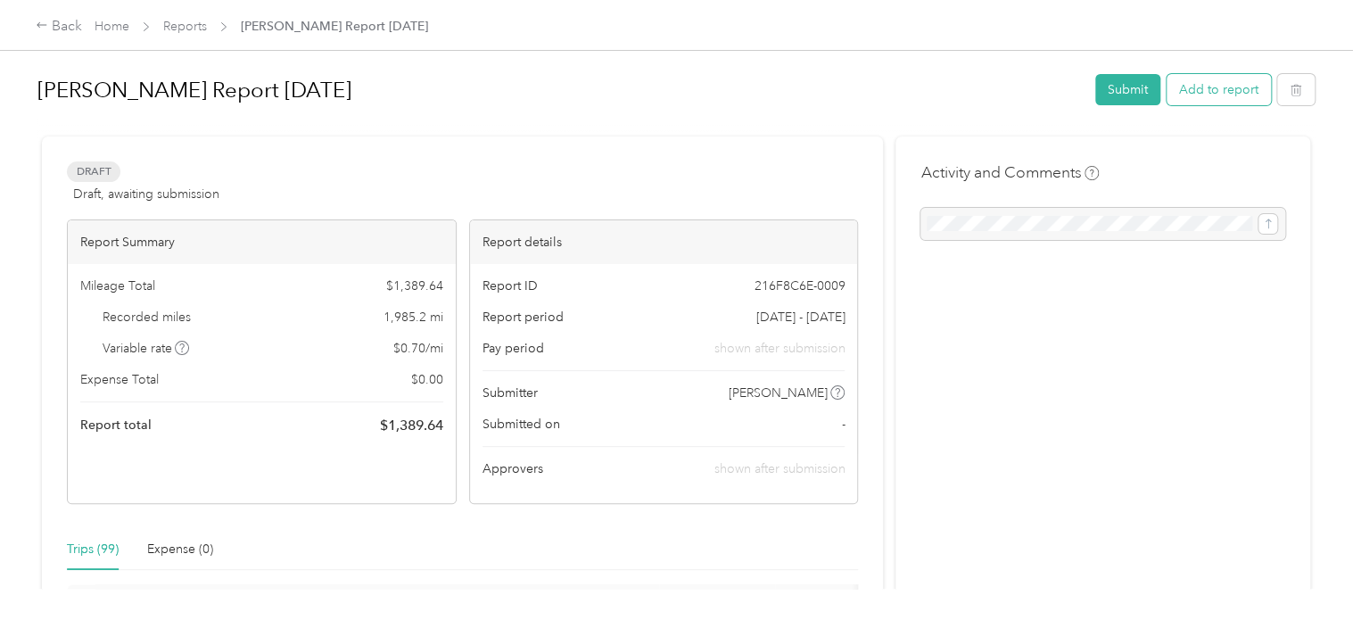
click at [1231, 90] on button "Add to report" at bounding box center [1219, 89] width 104 height 31
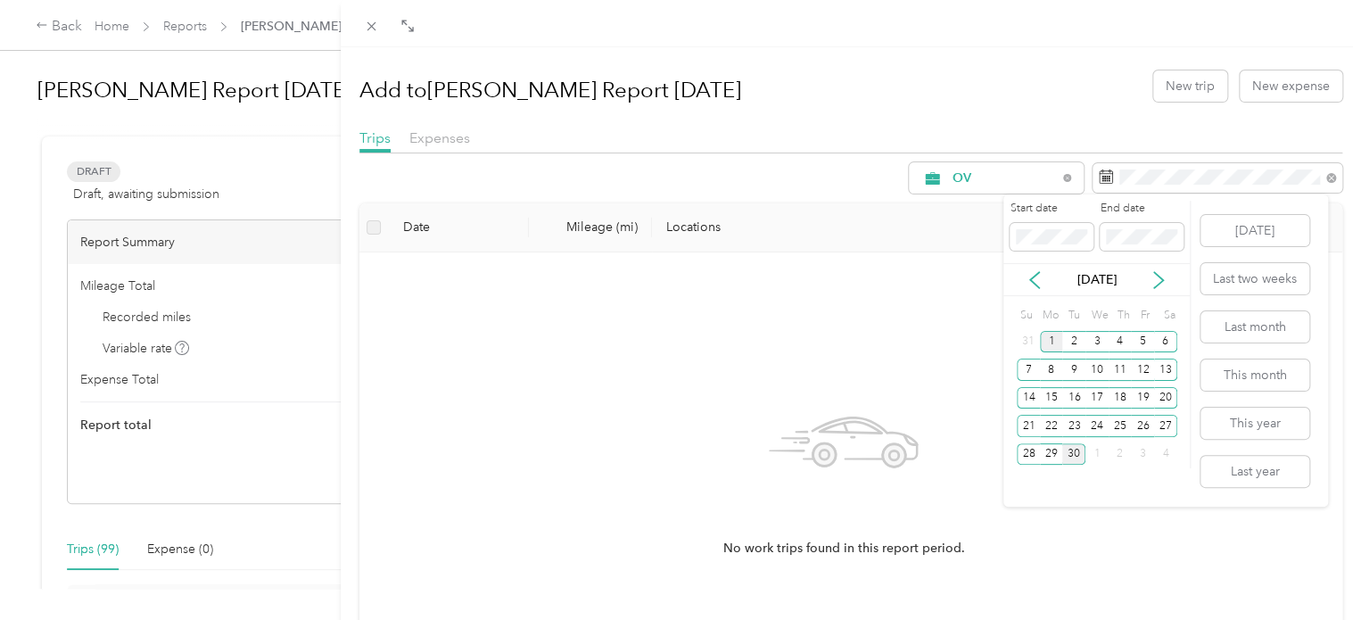
click at [1053, 350] on div "1" at bounding box center [1051, 342] width 23 height 22
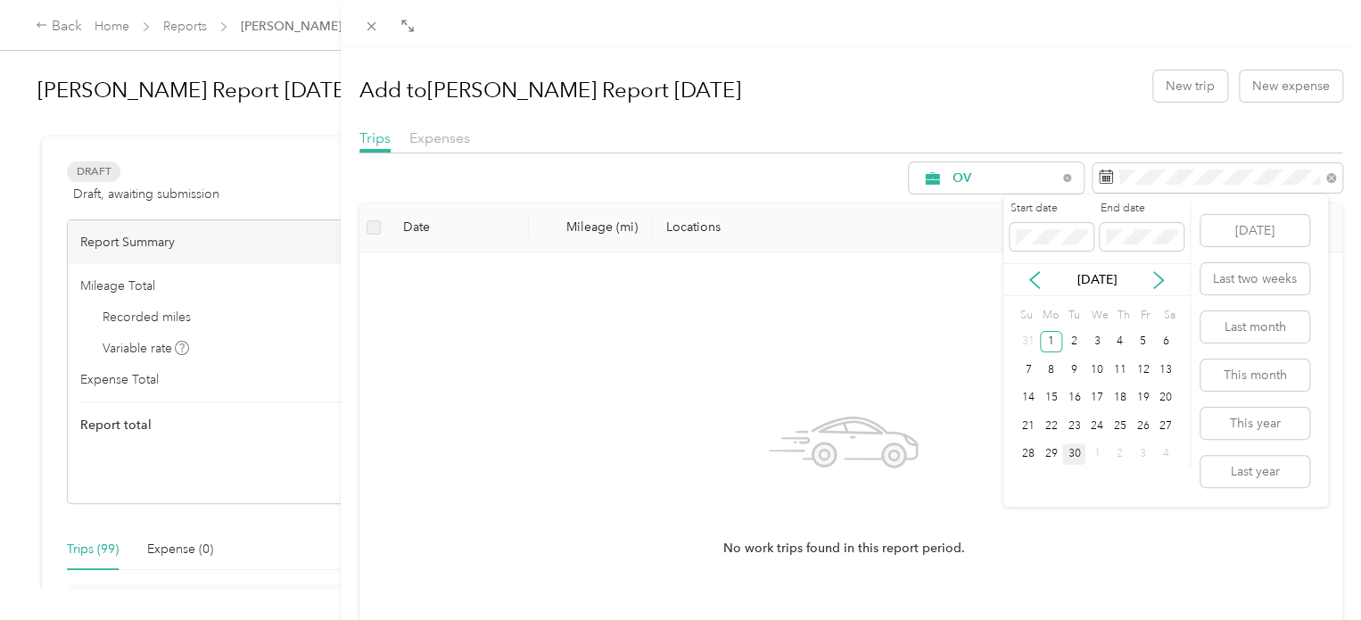
click at [1077, 452] on div "30" at bounding box center [1073, 454] width 23 height 22
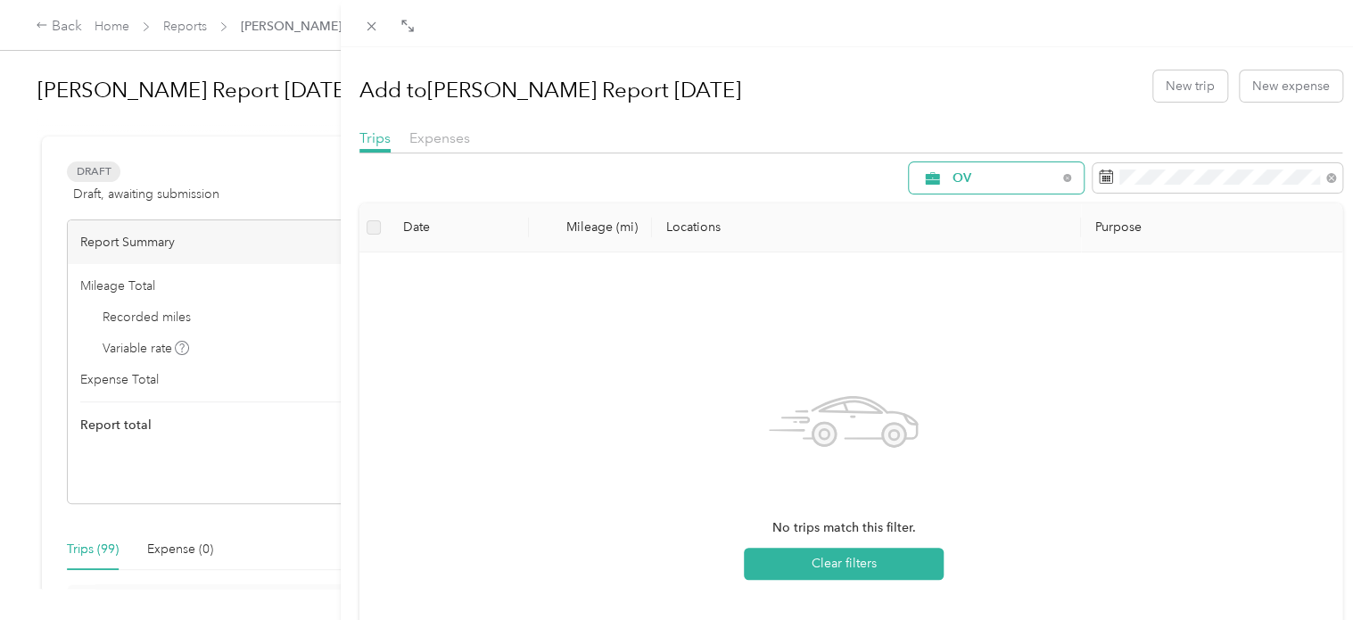
click at [1020, 184] on span "OV" at bounding box center [1005, 178] width 104 height 12
click at [995, 301] on span "Sales Appt" at bounding box center [1004, 299] width 132 height 19
click at [990, 177] on span "Sales Appt" at bounding box center [1005, 178] width 104 height 12
click at [981, 329] on span "Business Development" at bounding box center [1004, 328] width 132 height 19
click at [965, 182] on span "Business Development" at bounding box center [1019, 178] width 132 height 12
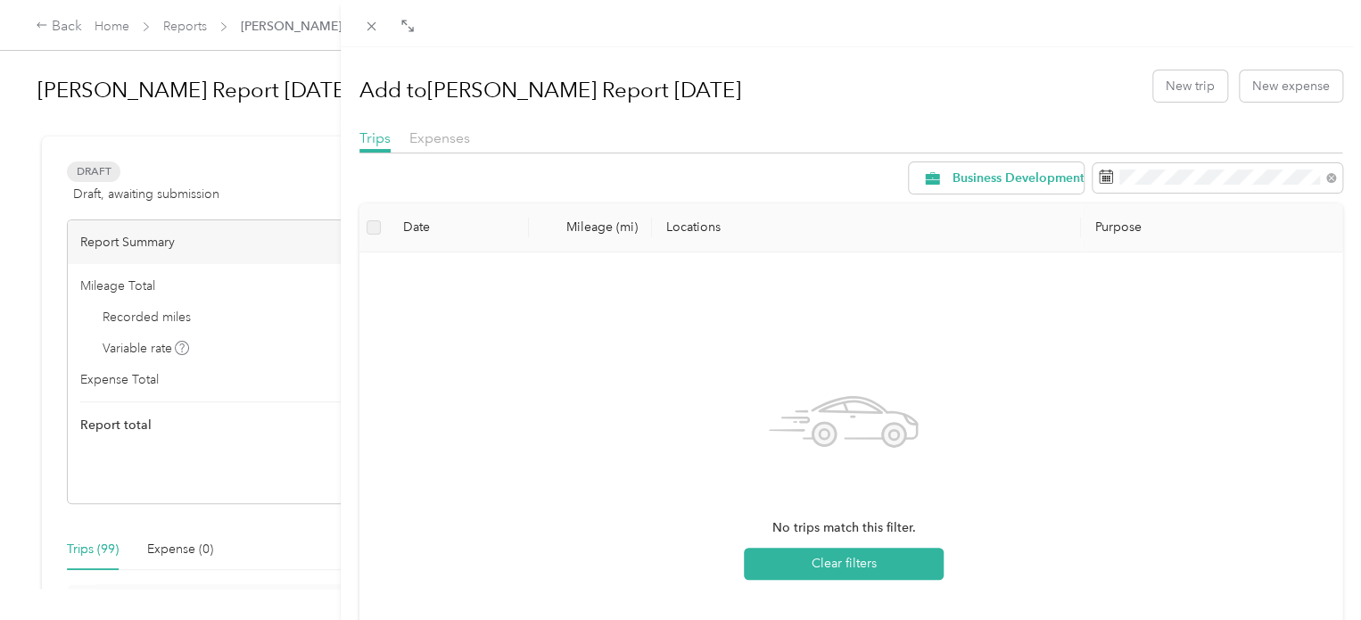
click at [988, 363] on span "Recovery" at bounding box center [1015, 367] width 154 height 19
click at [956, 172] on span "Recovery" at bounding box center [1005, 178] width 104 height 12
click at [1004, 394] on span "Site Visit To Home" at bounding box center [1004, 394] width 132 height 19
click at [994, 184] on span "Site Visit To Home" at bounding box center [1006, 178] width 107 height 12
click at [1000, 420] on span "Site Visit" at bounding box center [1004, 429] width 132 height 19
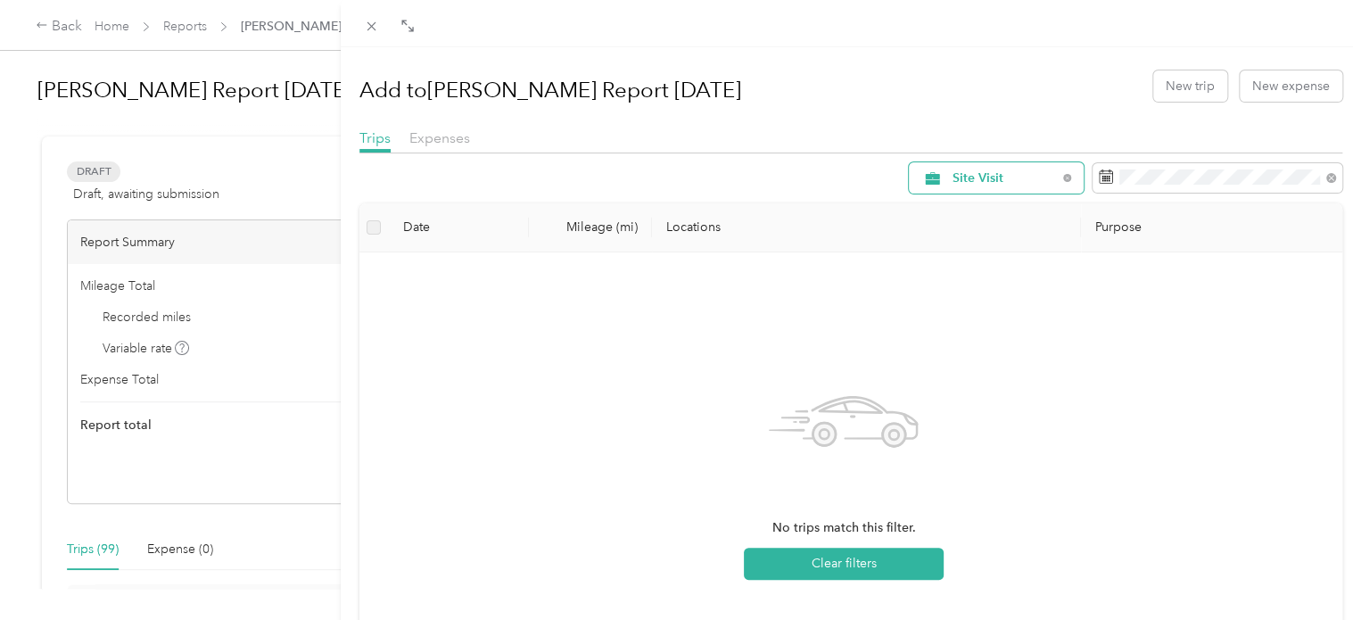
click at [990, 176] on span "Site Visit" at bounding box center [1005, 178] width 104 height 12
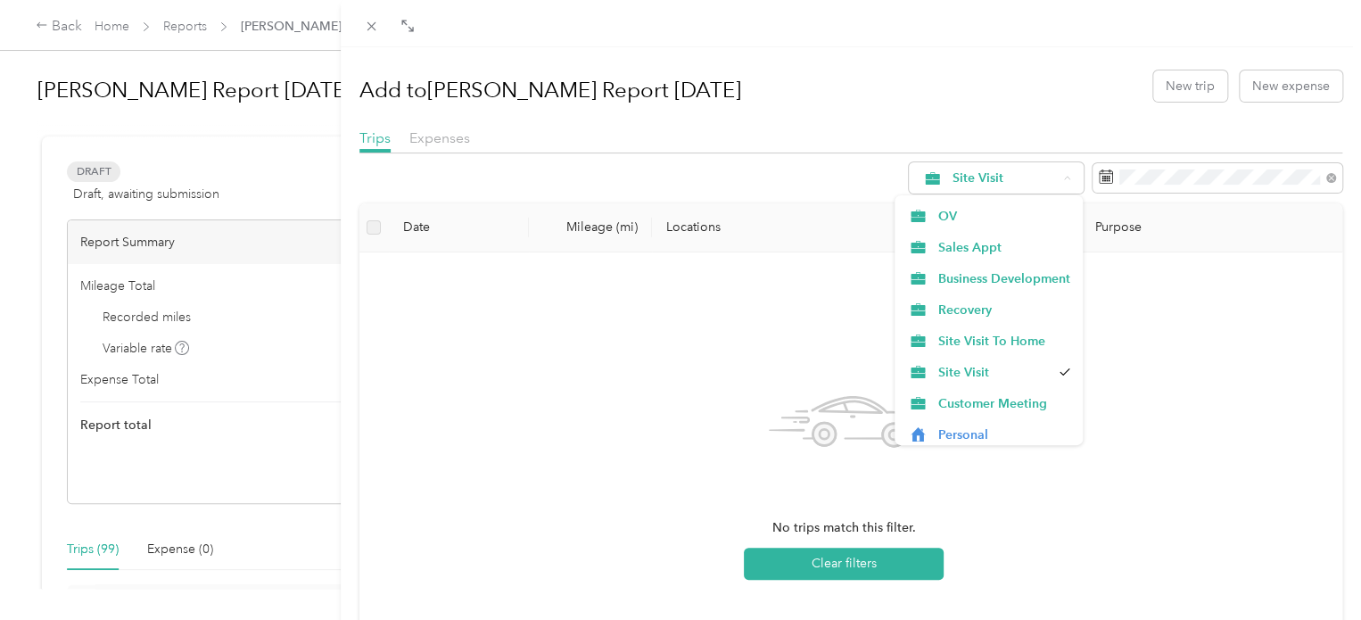
scroll to position [62, 0]
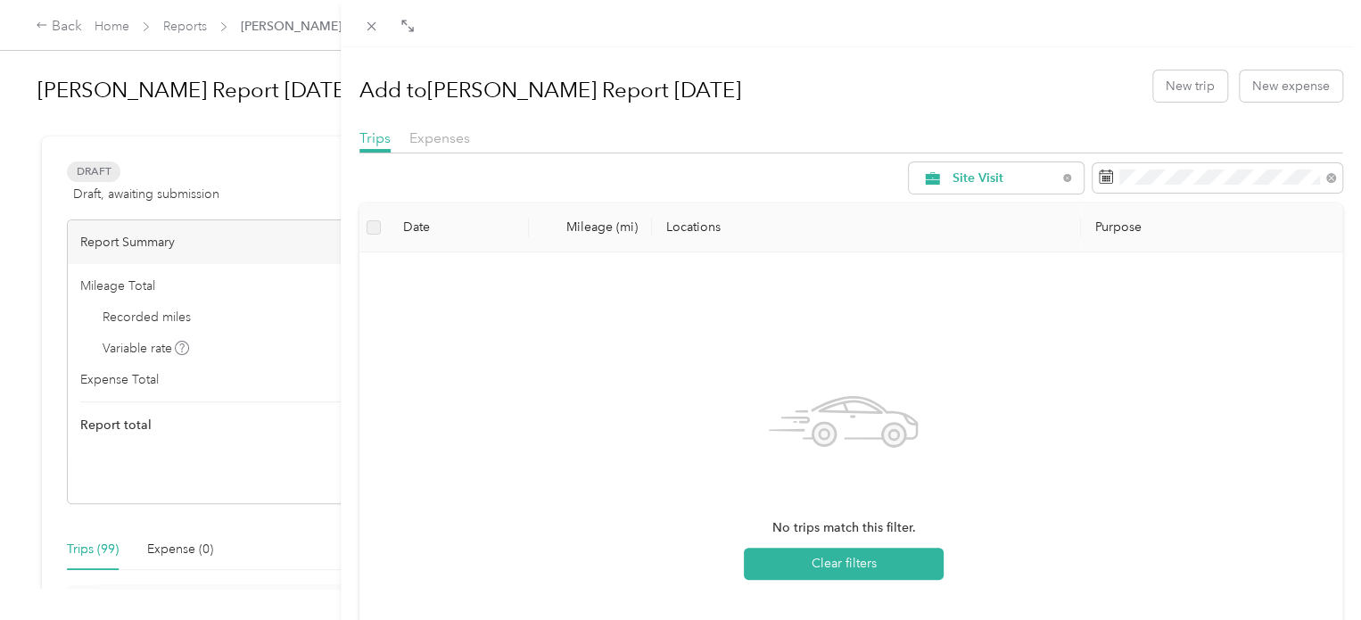
click at [1024, 392] on span "Customer Meeting" at bounding box center [1004, 394] width 132 height 19
click at [986, 175] on span "Customer Meeting" at bounding box center [1007, 178] width 109 height 12
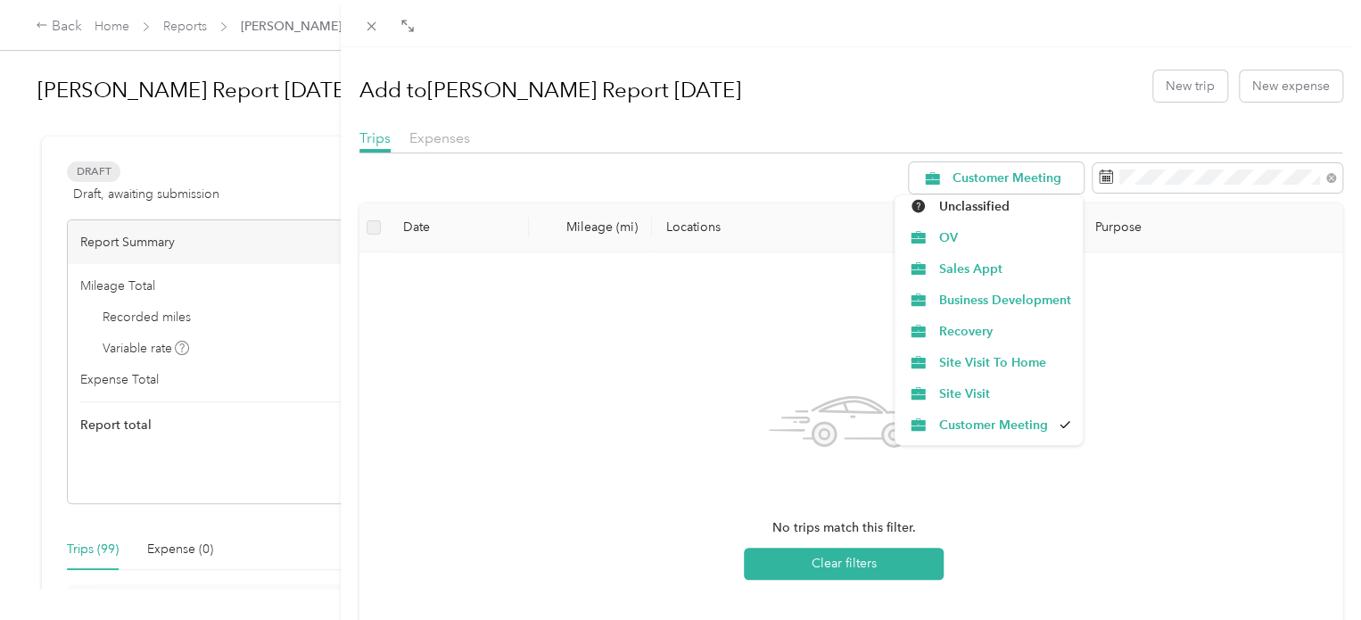
scroll to position [62, 0]
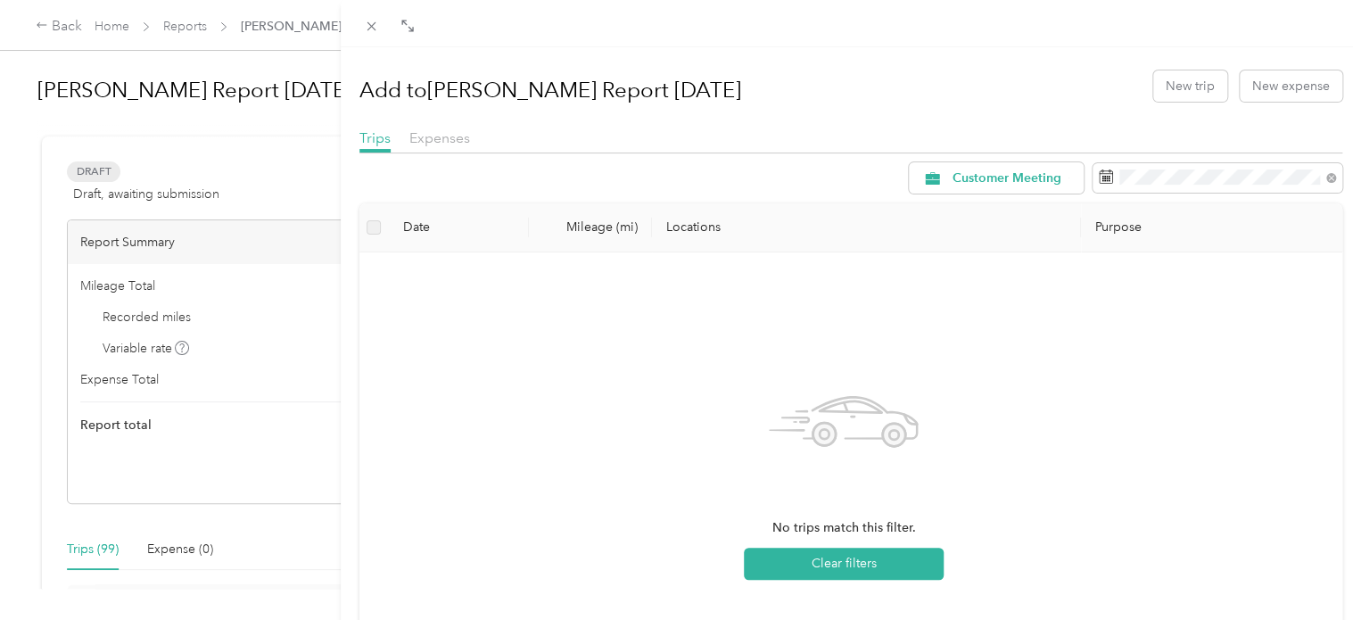
click at [1029, 619] on div "Drag to resize Click to close Add to [PERSON_NAME] Report [DATE] New trip New e…" at bounding box center [676, 620] width 1352 height 0
click at [992, 182] on span "Customer Meeting" at bounding box center [1007, 178] width 109 height 12
click at [1038, 428] on span "Personal" at bounding box center [1004, 429] width 132 height 19
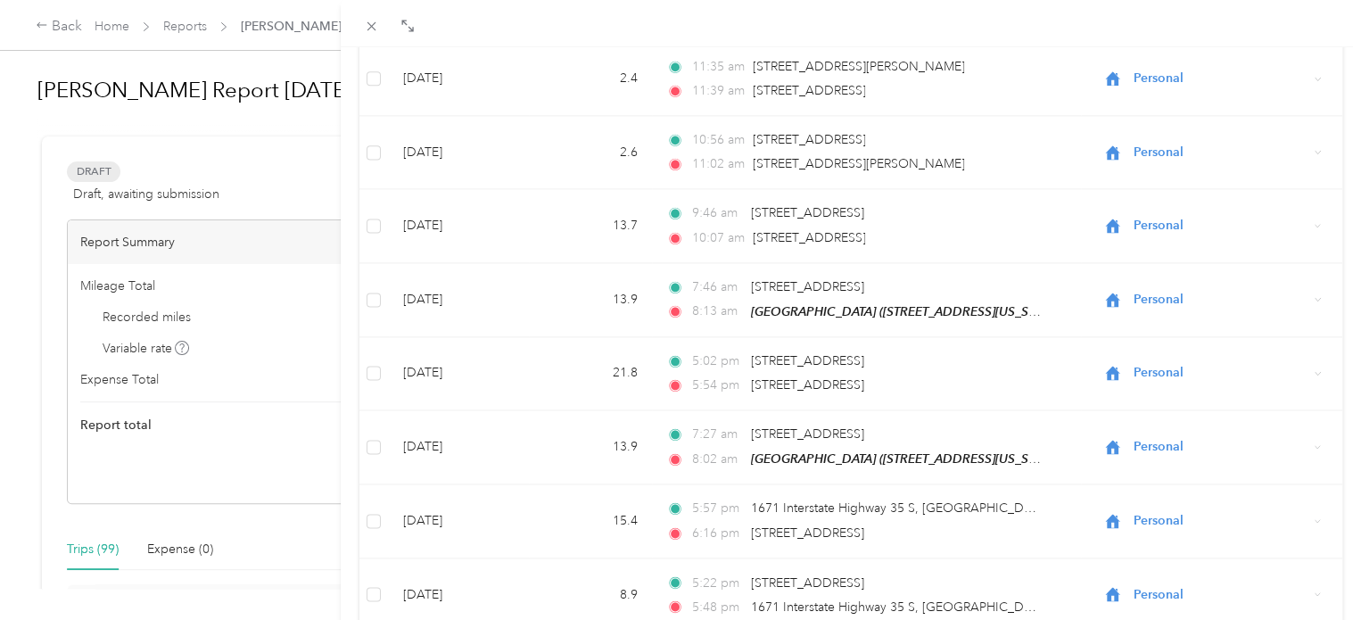
scroll to position [1598, 0]
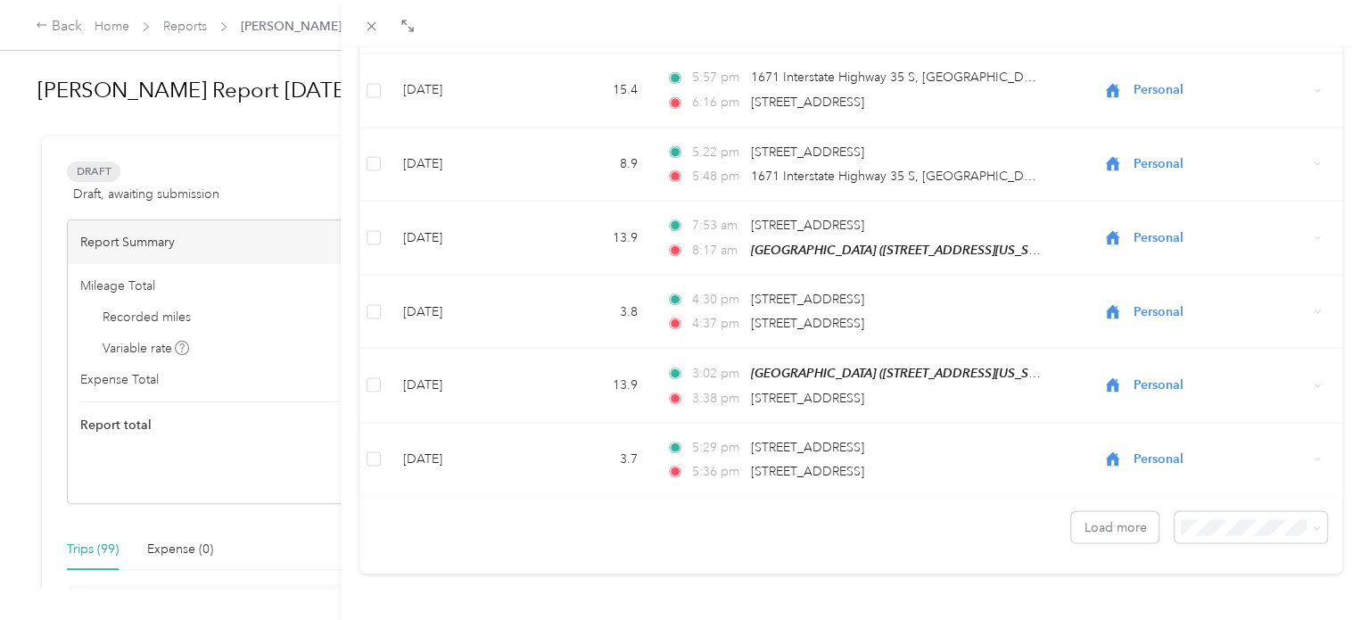
click at [1242, 478] on span "100 per load" at bounding box center [1209, 479] width 73 height 15
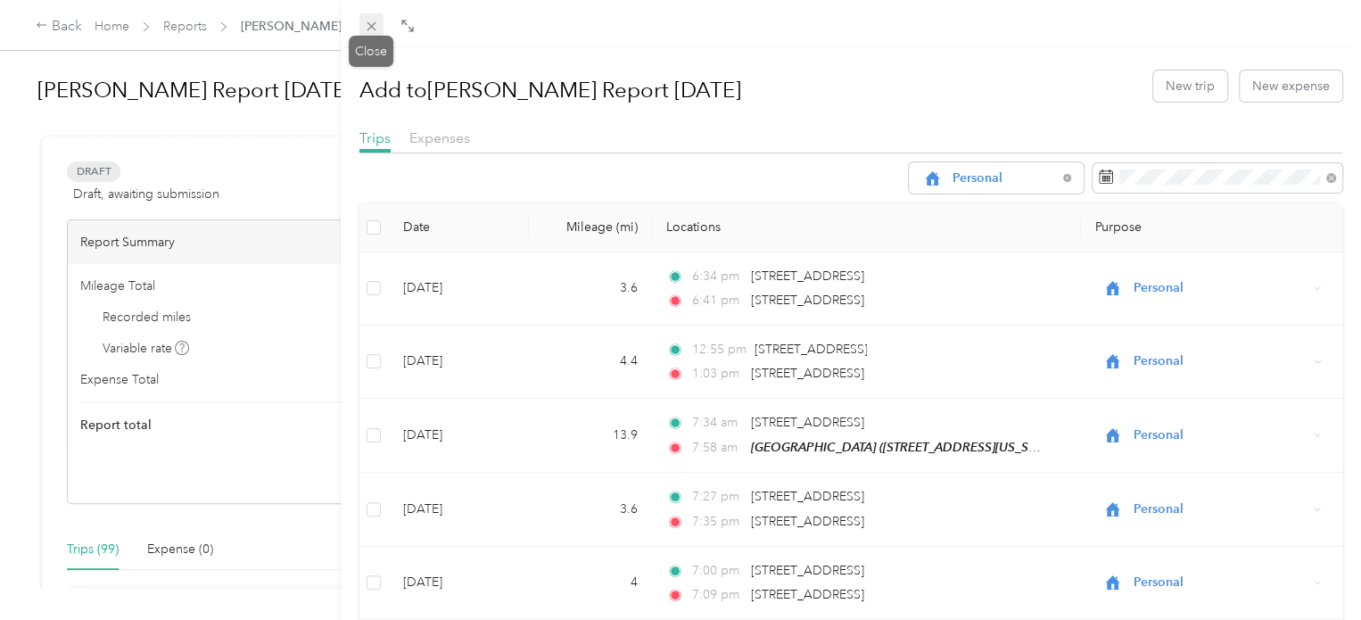
click at [371, 23] on icon at bounding box center [371, 26] width 15 height 15
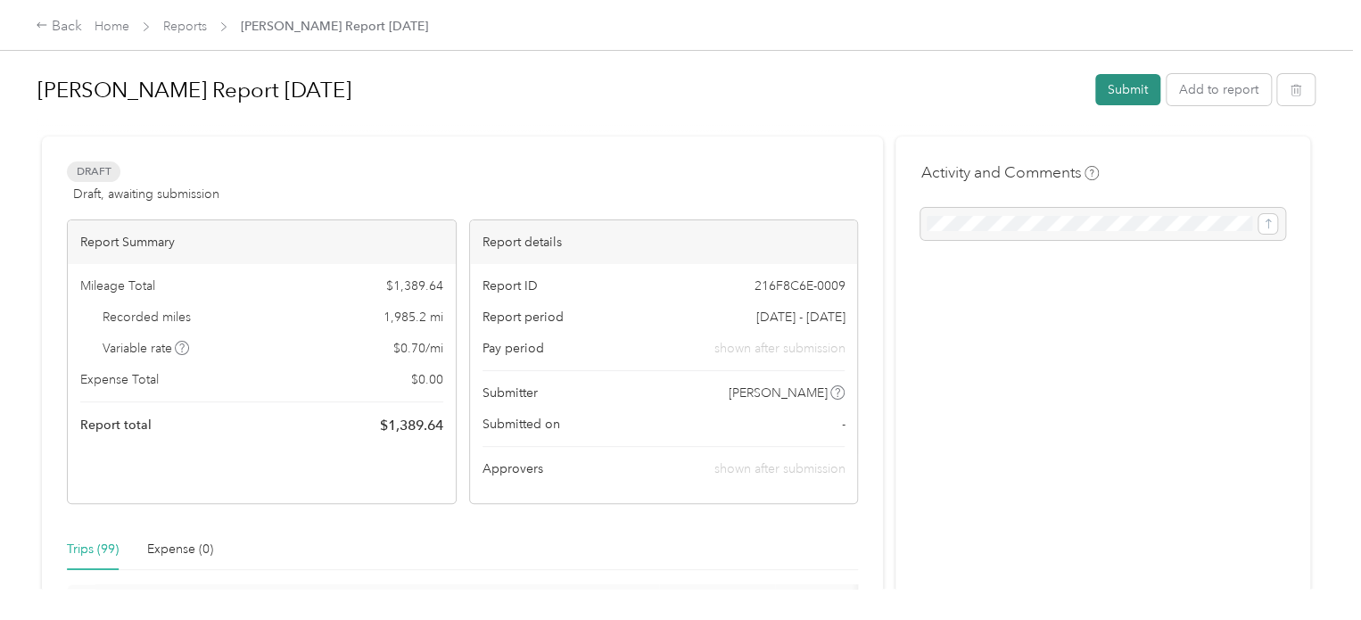
click at [1131, 81] on button "Submit" at bounding box center [1127, 89] width 65 height 31
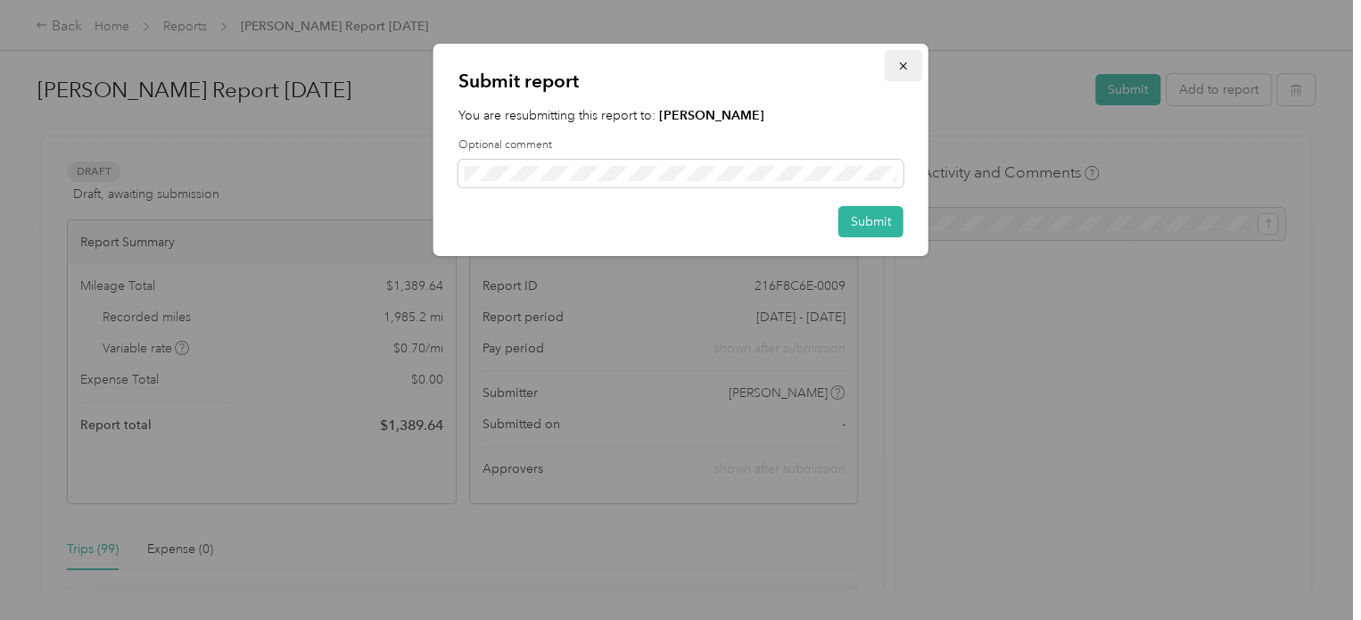
click at [902, 67] on icon "button" at bounding box center [902, 65] width 7 height 7
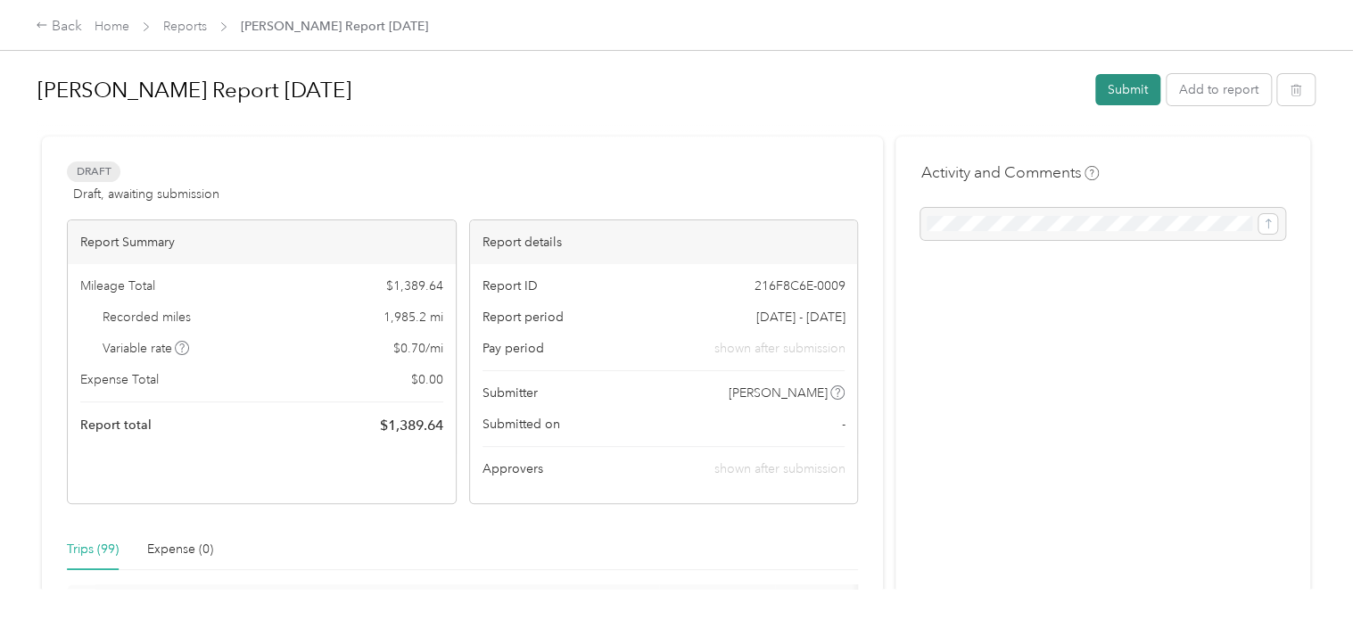
click at [1126, 103] on button "Submit" at bounding box center [1127, 89] width 65 height 31
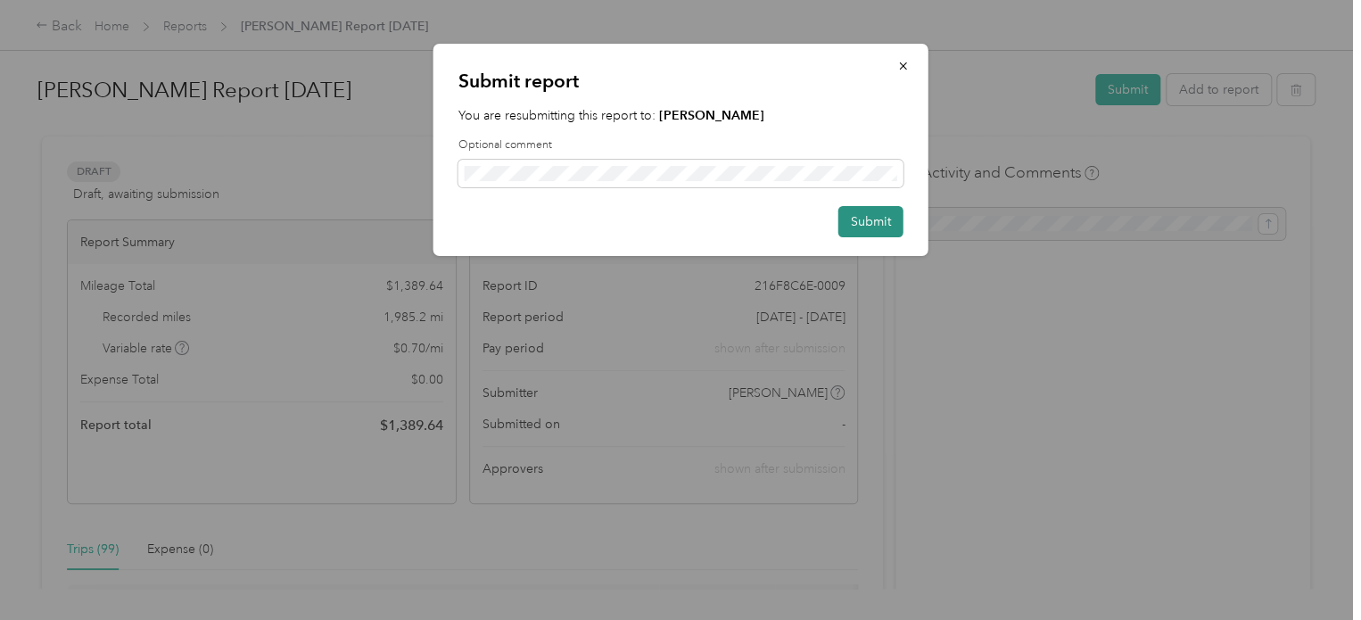
click at [855, 231] on button "Submit" at bounding box center [870, 221] width 65 height 31
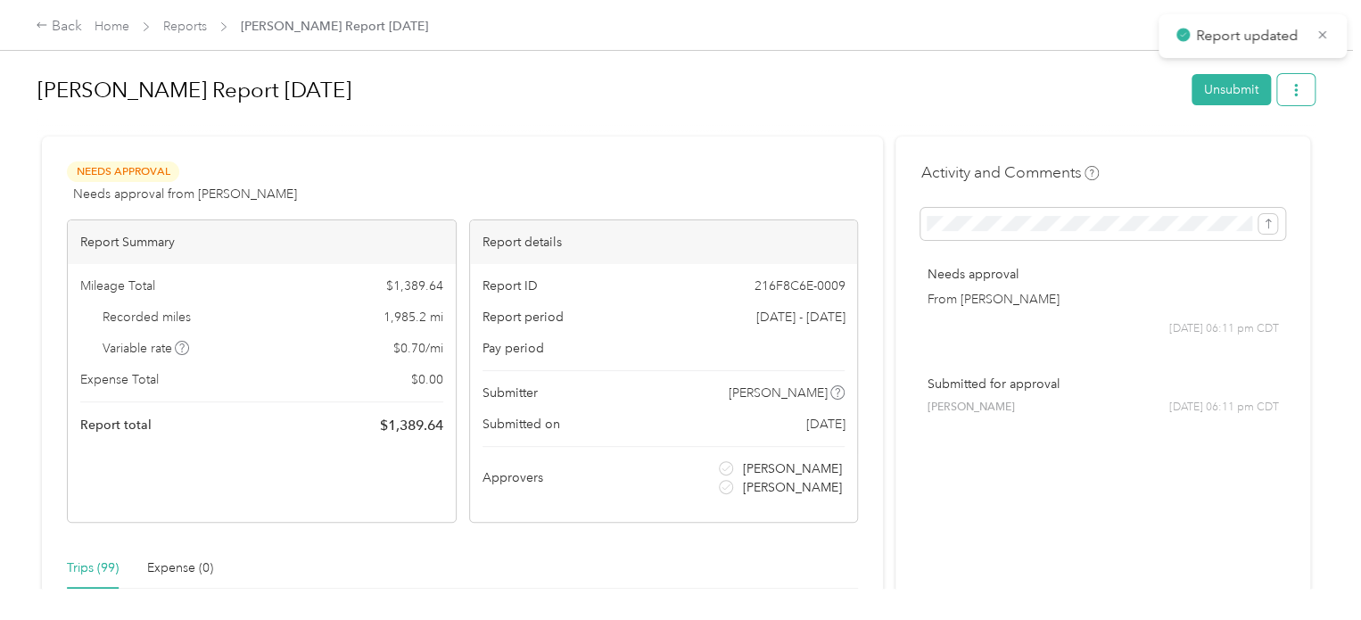
click at [1301, 92] on button "button" at bounding box center [1295, 89] width 37 height 31
click at [1242, 160] on span "Download" at bounding box center [1240, 154] width 59 height 19
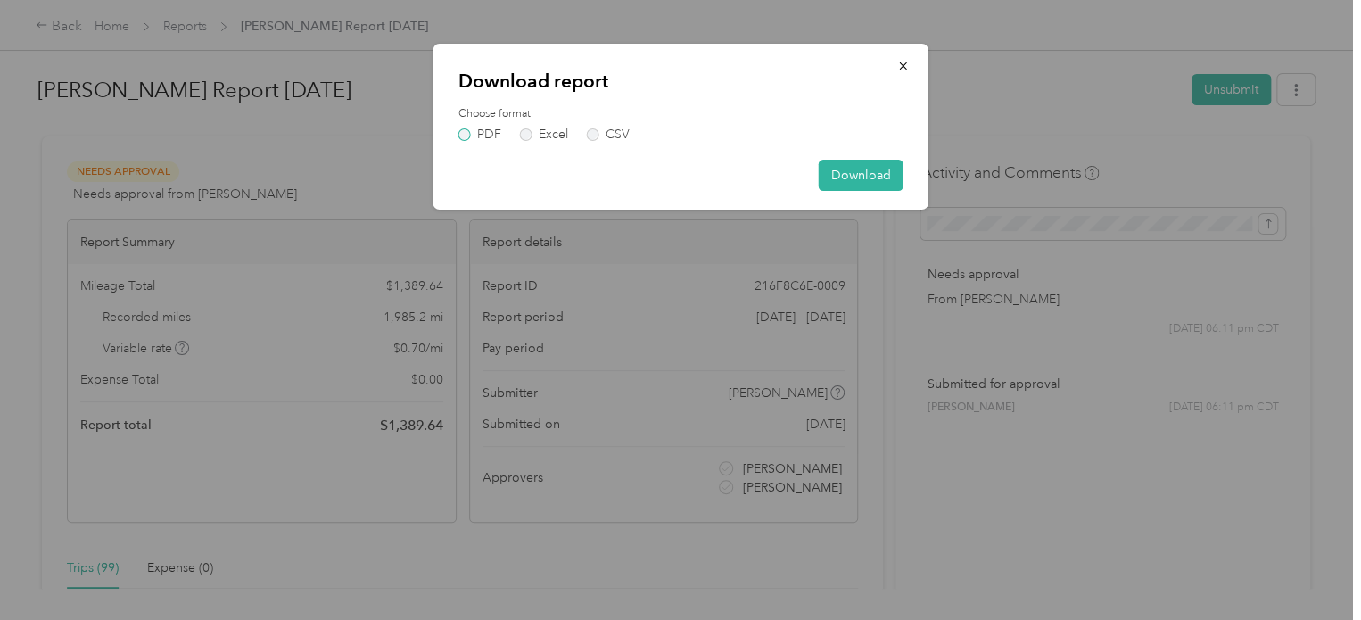
click at [466, 132] on label "PDF" at bounding box center [479, 134] width 43 height 12
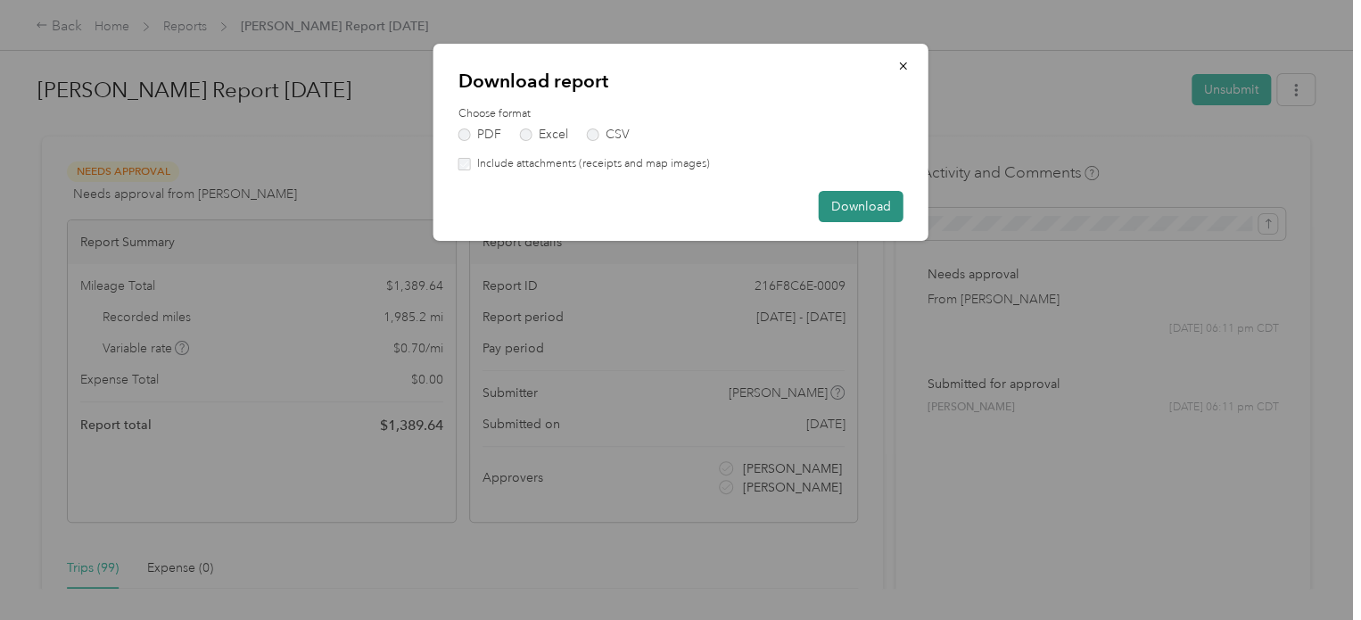
click at [842, 199] on button "Download" at bounding box center [861, 206] width 85 height 31
